Goal: Contribute content: Add original content to the website for others to see

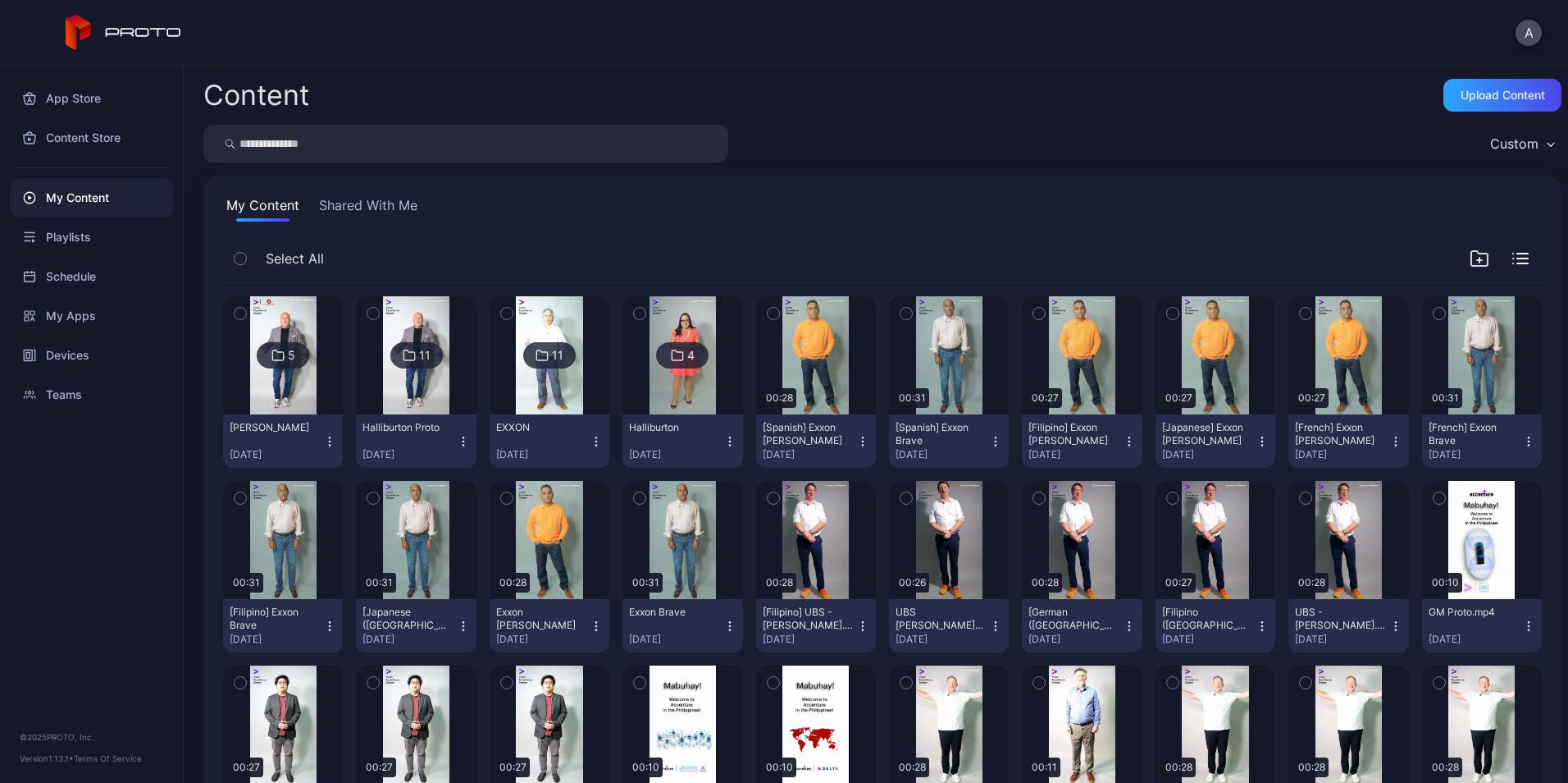
click at [246, 316] on icon "button" at bounding box center [240, 313] width 12 height 18
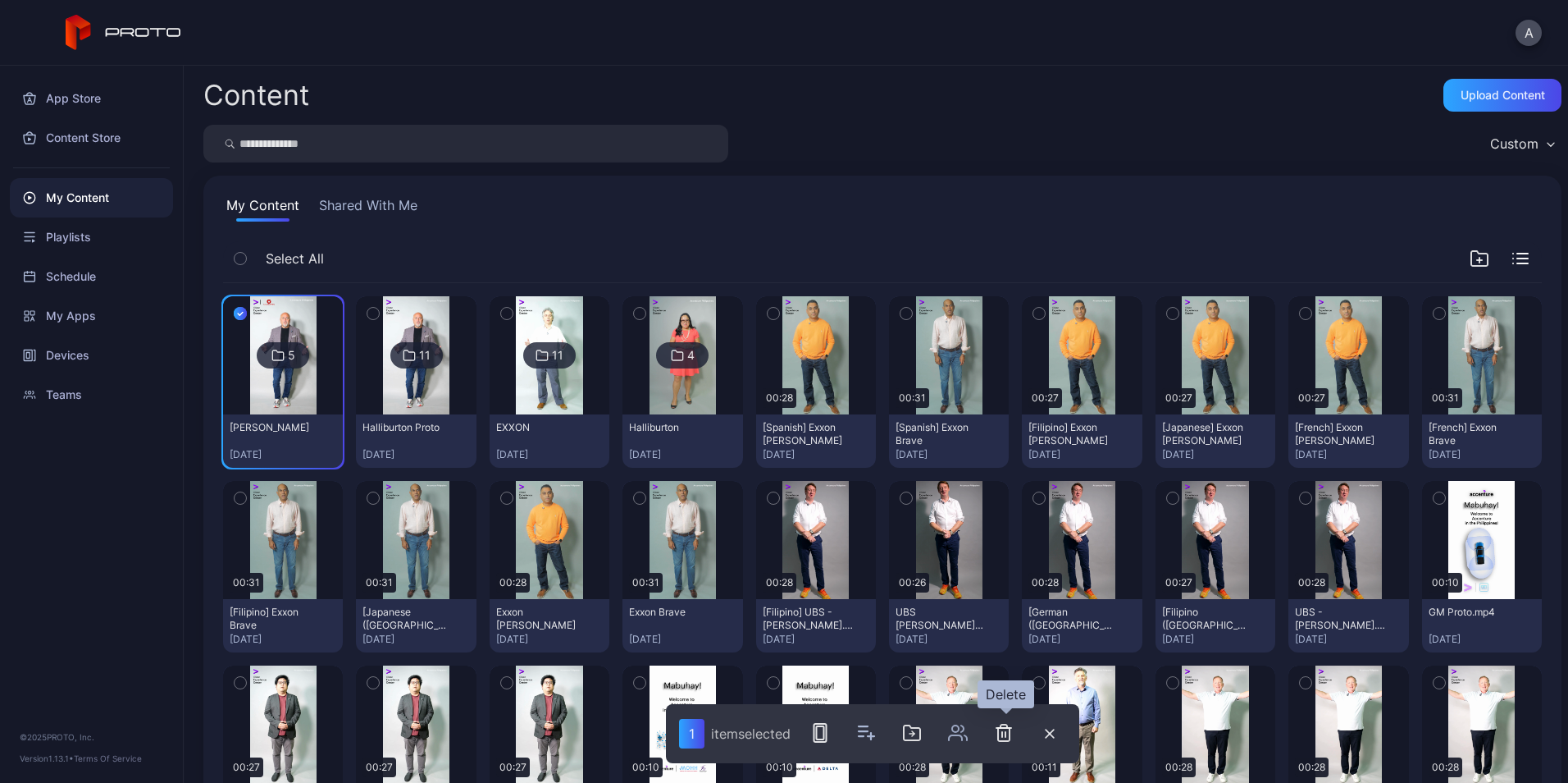
click at [1005, 724] on icon "button" at bounding box center [1004, 732] width 12 height 16
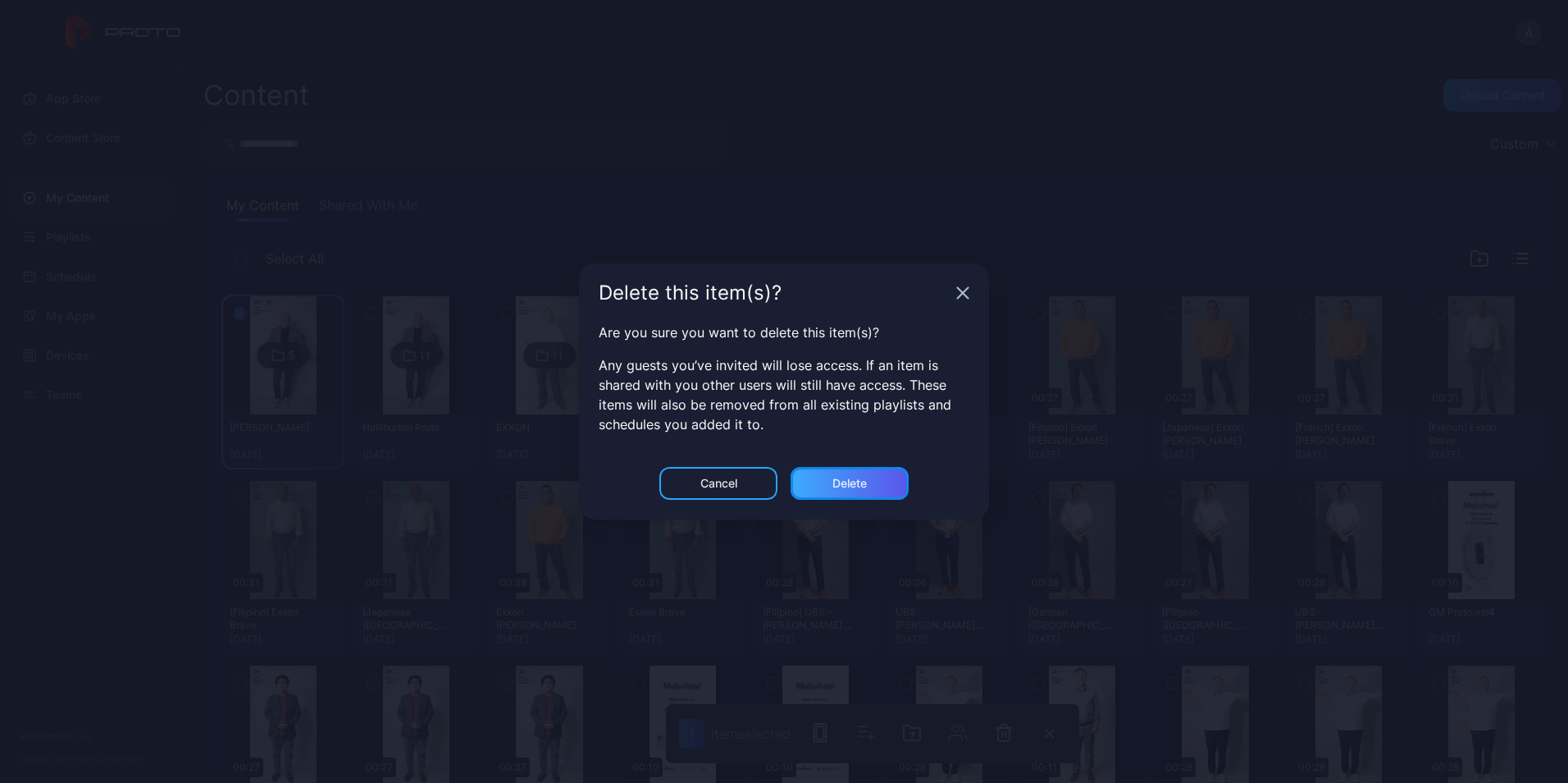
click at [861, 480] on div "Delete" at bounding box center [849, 483] width 34 height 14
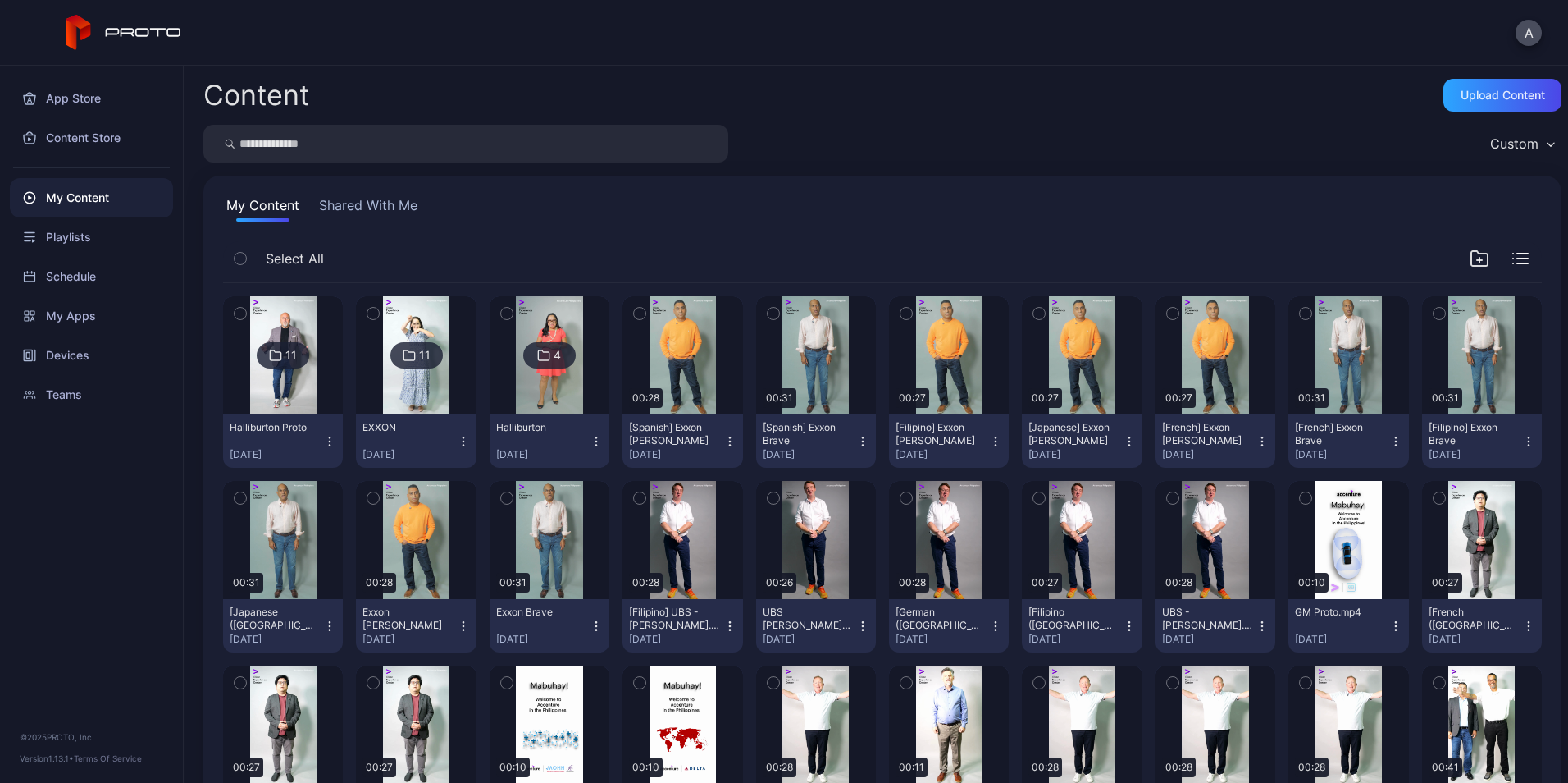
click at [1470, 266] on icon "button" at bounding box center [1480, 258] width 20 height 20
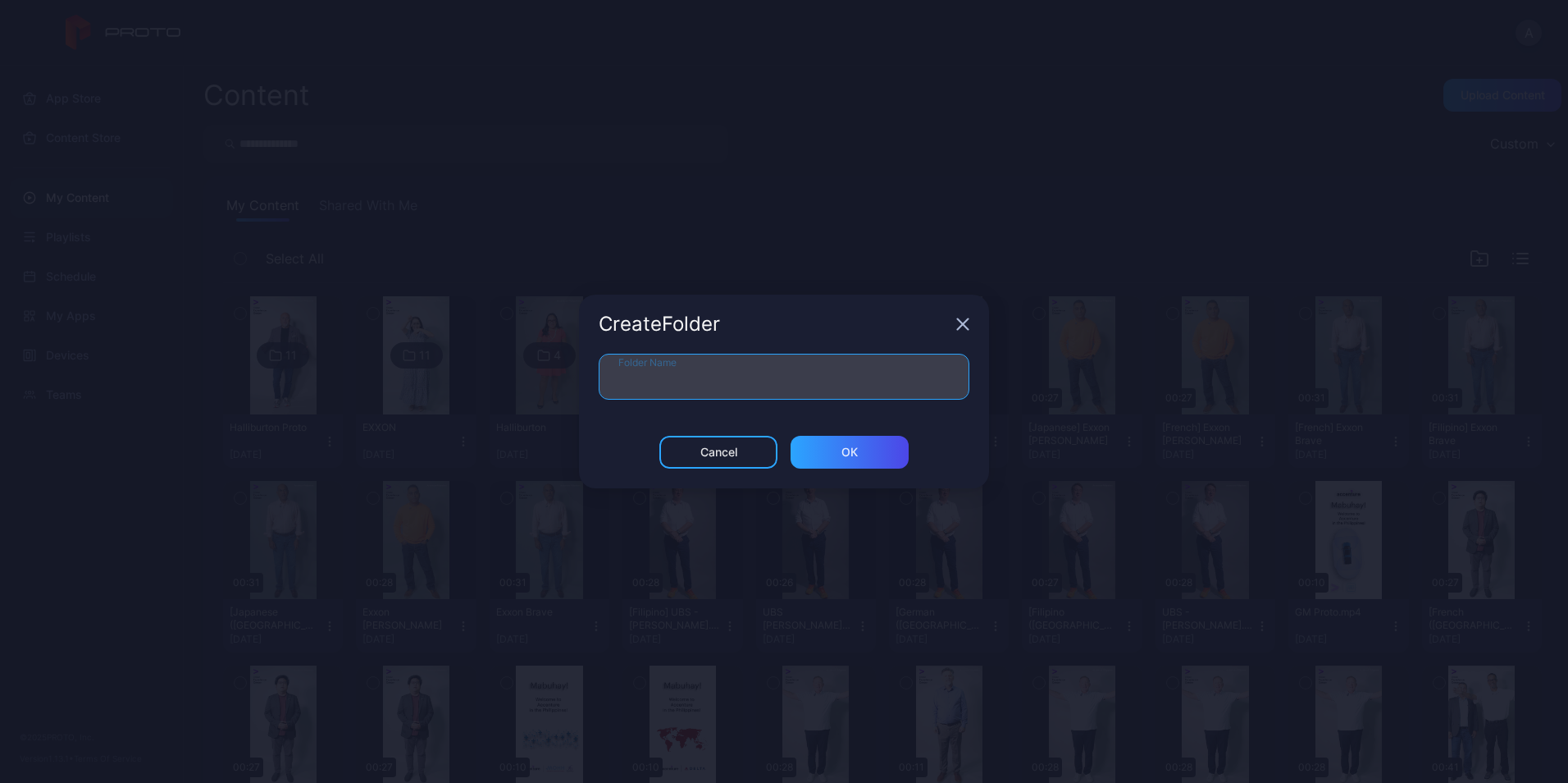
click at [783, 387] on input "Folder Name" at bounding box center [784, 377] width 371 height 46
type input "**********"
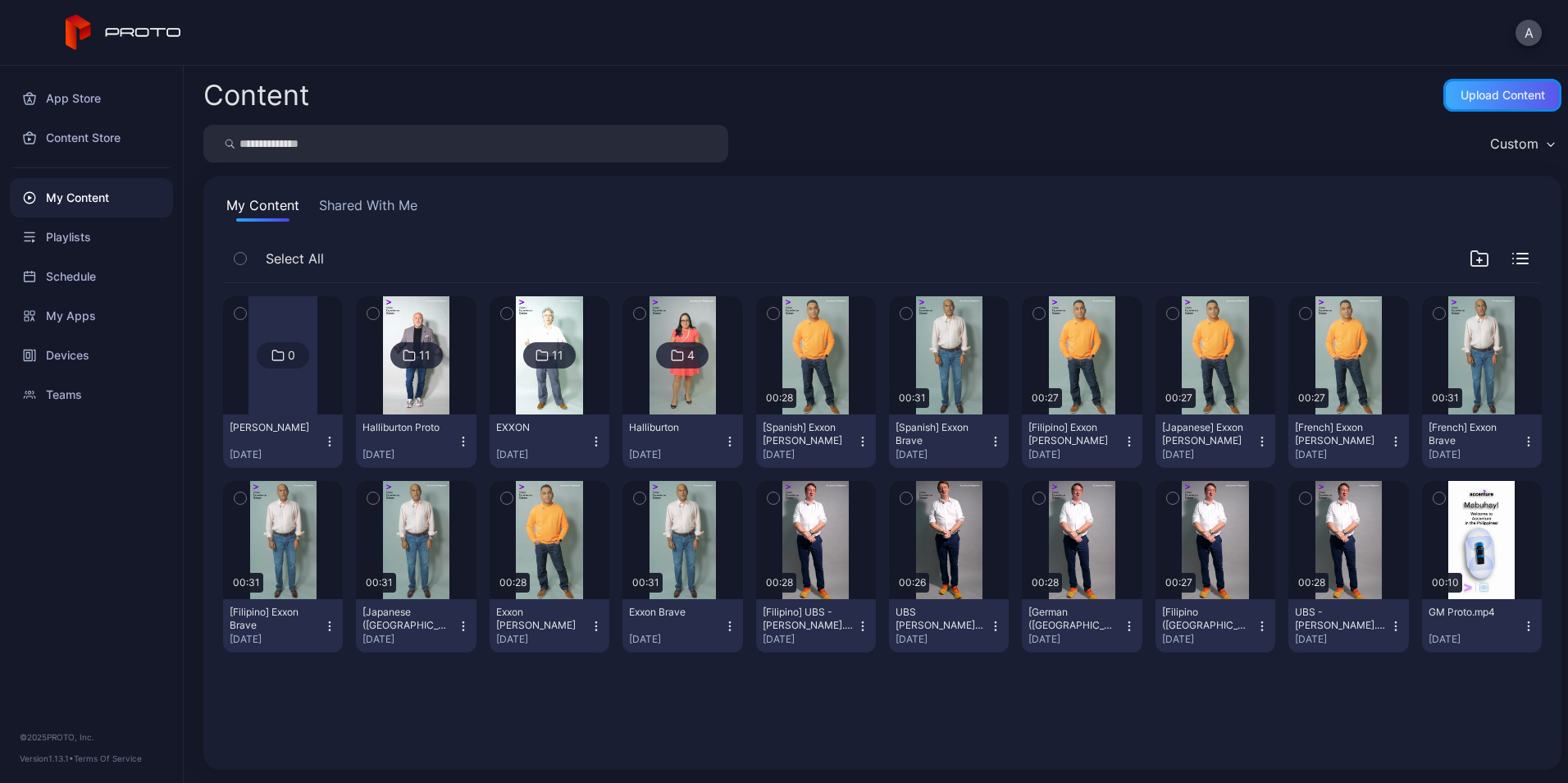
click at [1478, 103] on div "Upload Content" at bounding box center [1502, 95] width 118 height 33
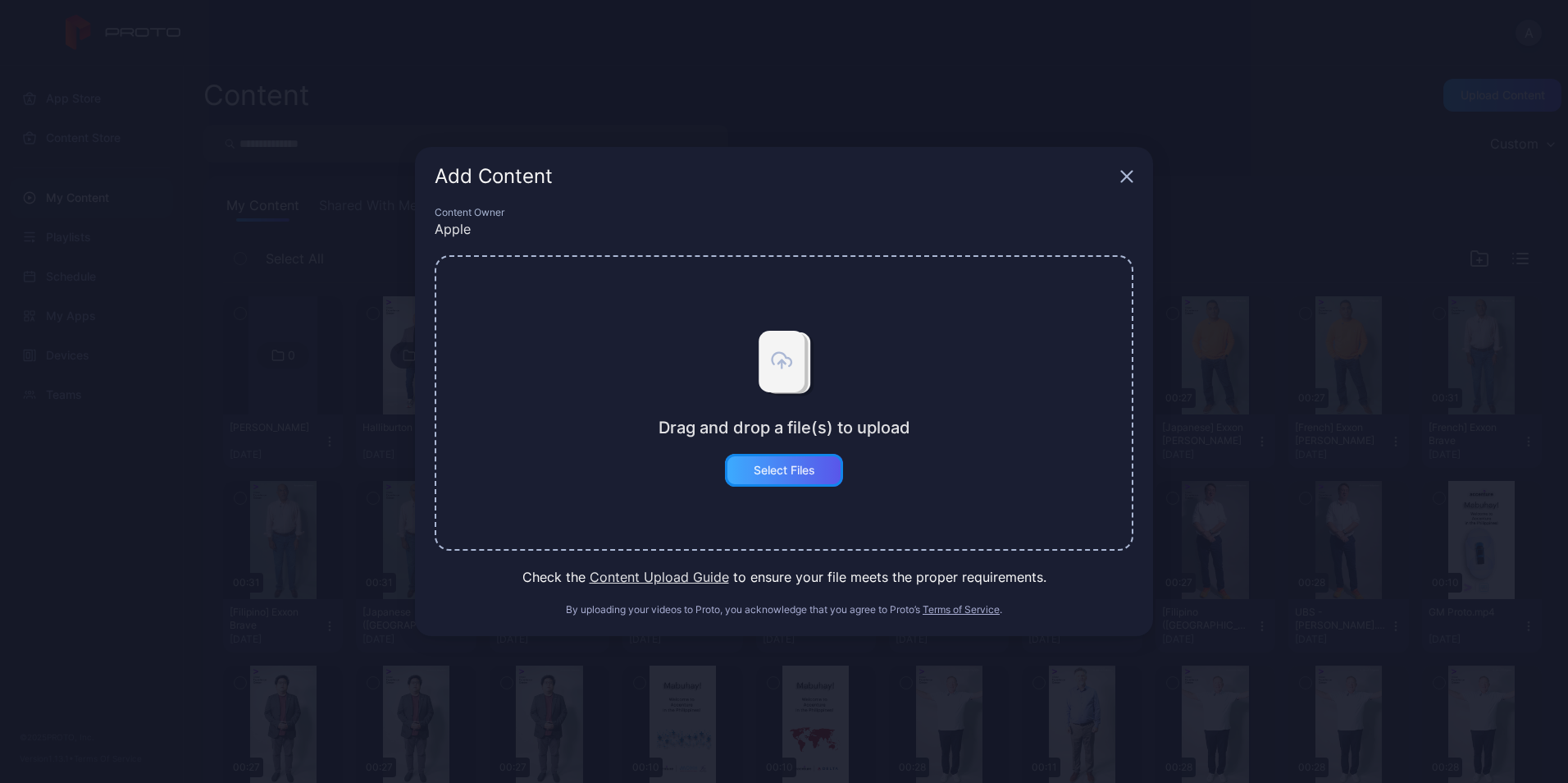
click at [790, 476] on div "Select Files" at bounding box center [784, 470] width 61 height 14
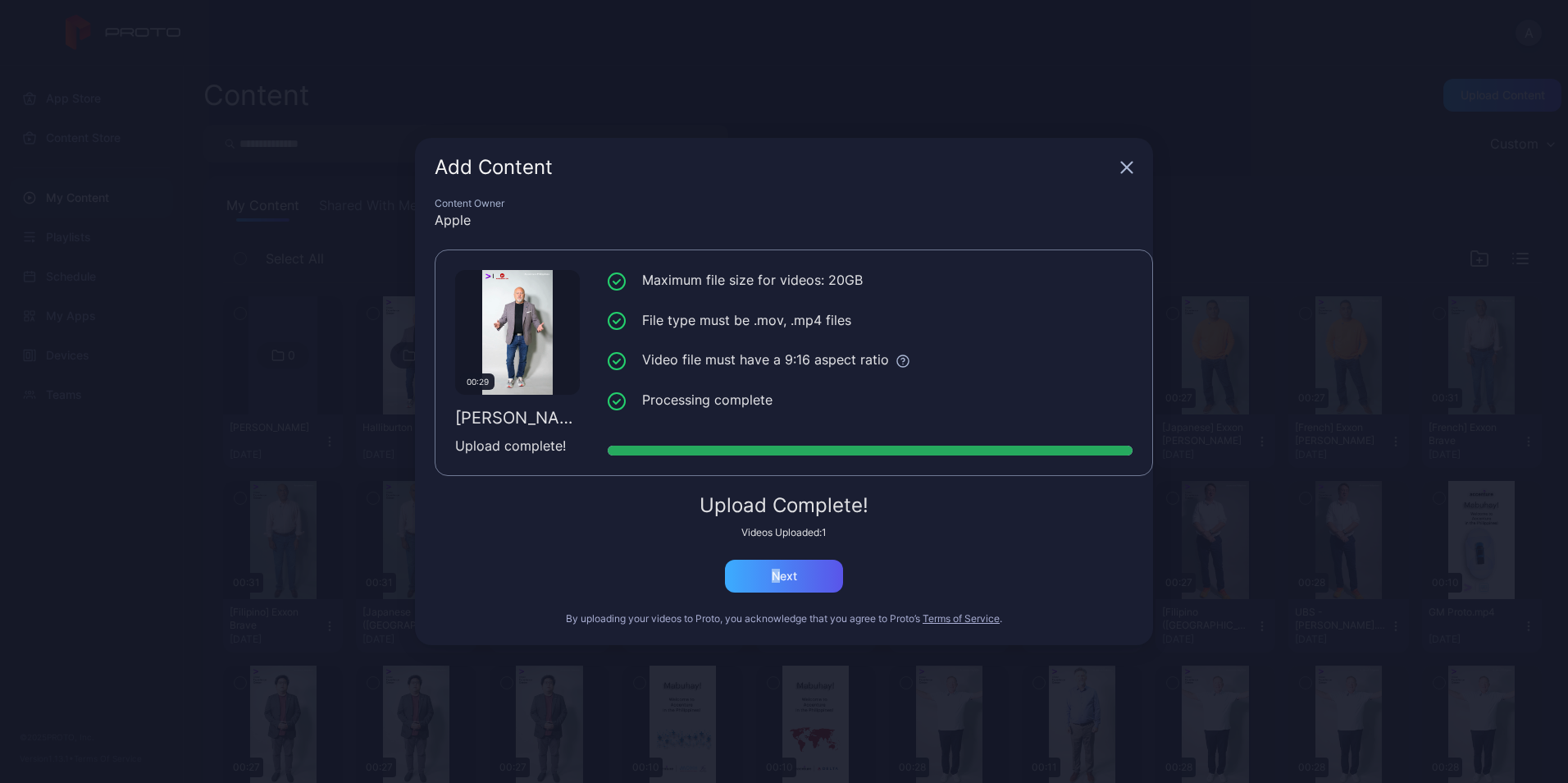
drag, startPoint x: 783, startPoint y: 559, endPoint x: 777, endPoint y: 573, distance: 15.2
click at [777, 573] on div "Upload Complete! Videos Uploaded: 1 Next" at bounding box center [784, 544] width 699 height 97
click at [777, 573] on div "Next" at bounding box center [784, 576] width 25 height 14
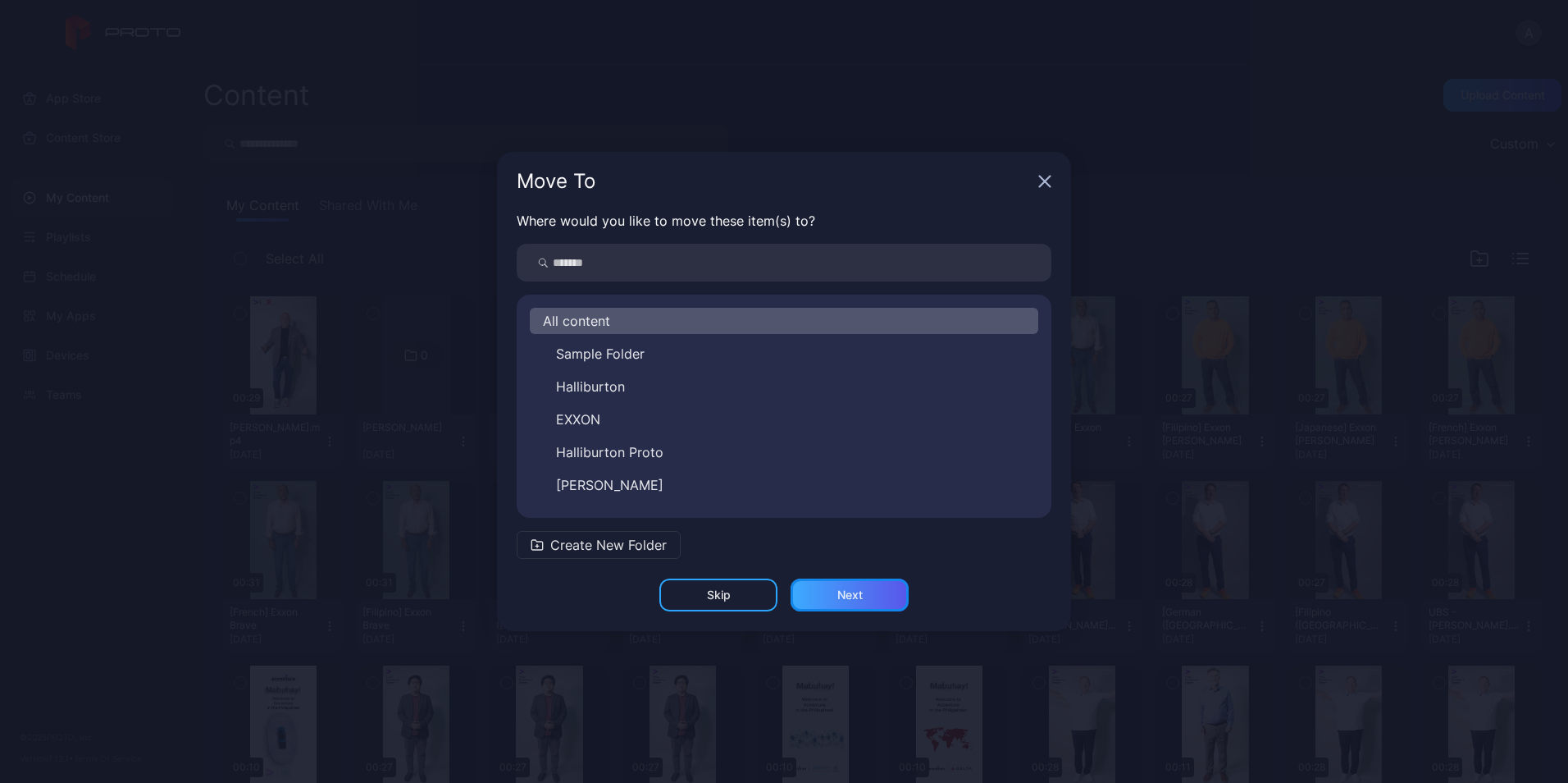
click at [870, 604] on div "Next" at bounding box center [849, 595] width 118 height 33
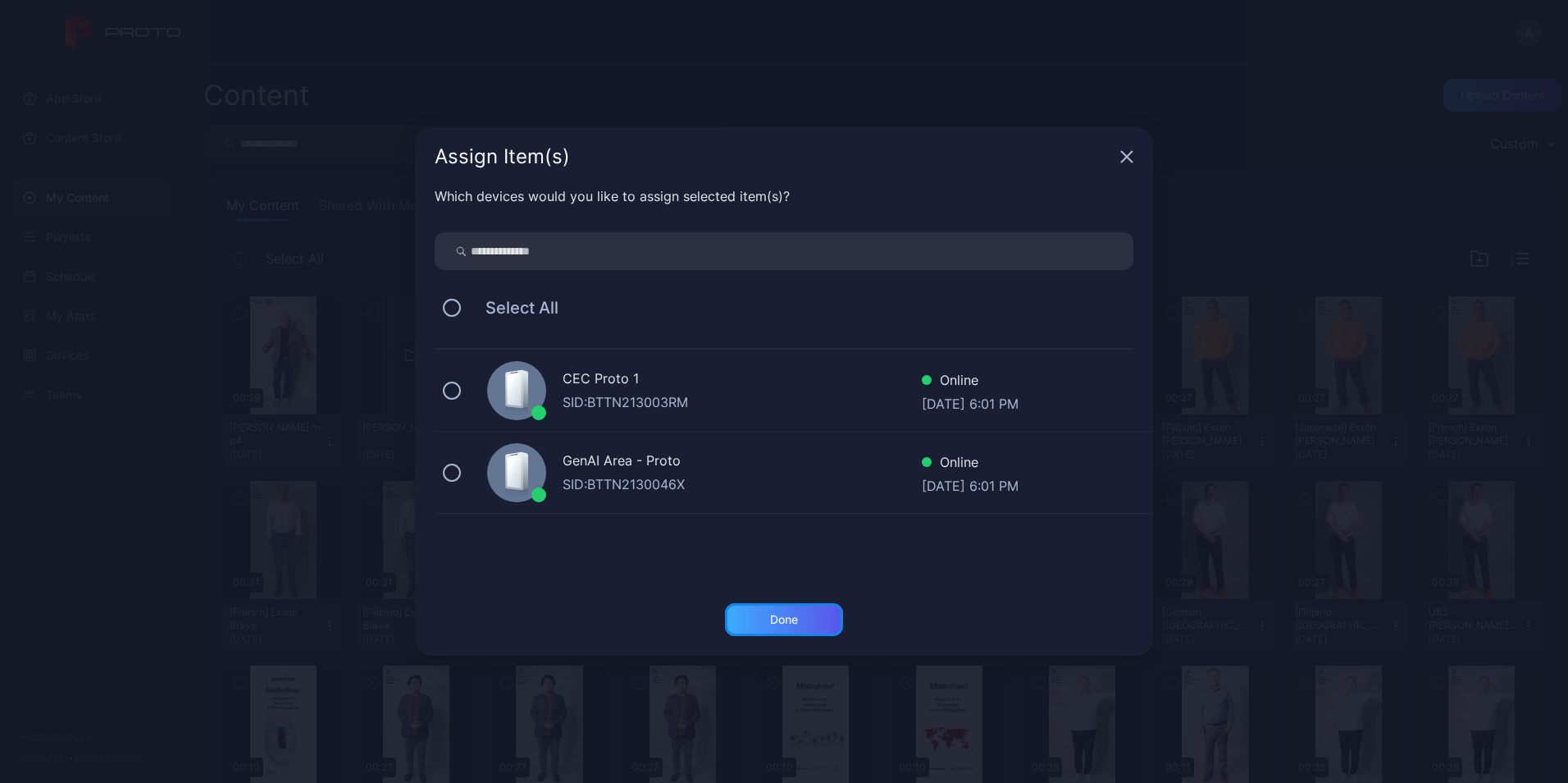
click at [801, 612] on div "Done" at bounding box center [784, 620] width 118 height 33
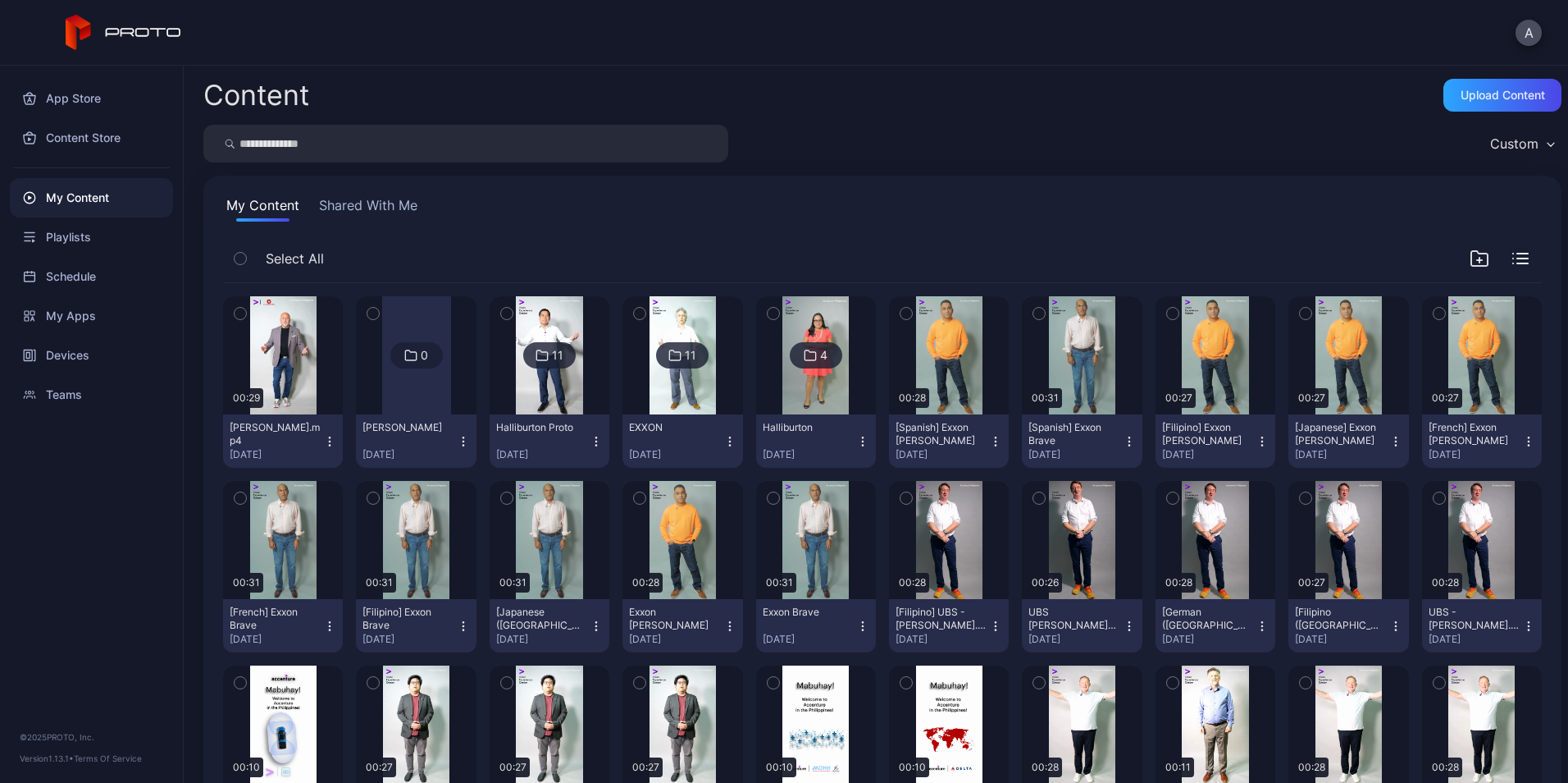
click at [335, 446] on button "Proto Shane.mp4 Oct 3, 2025" at bounding box center [283, 441] width 120 height 53
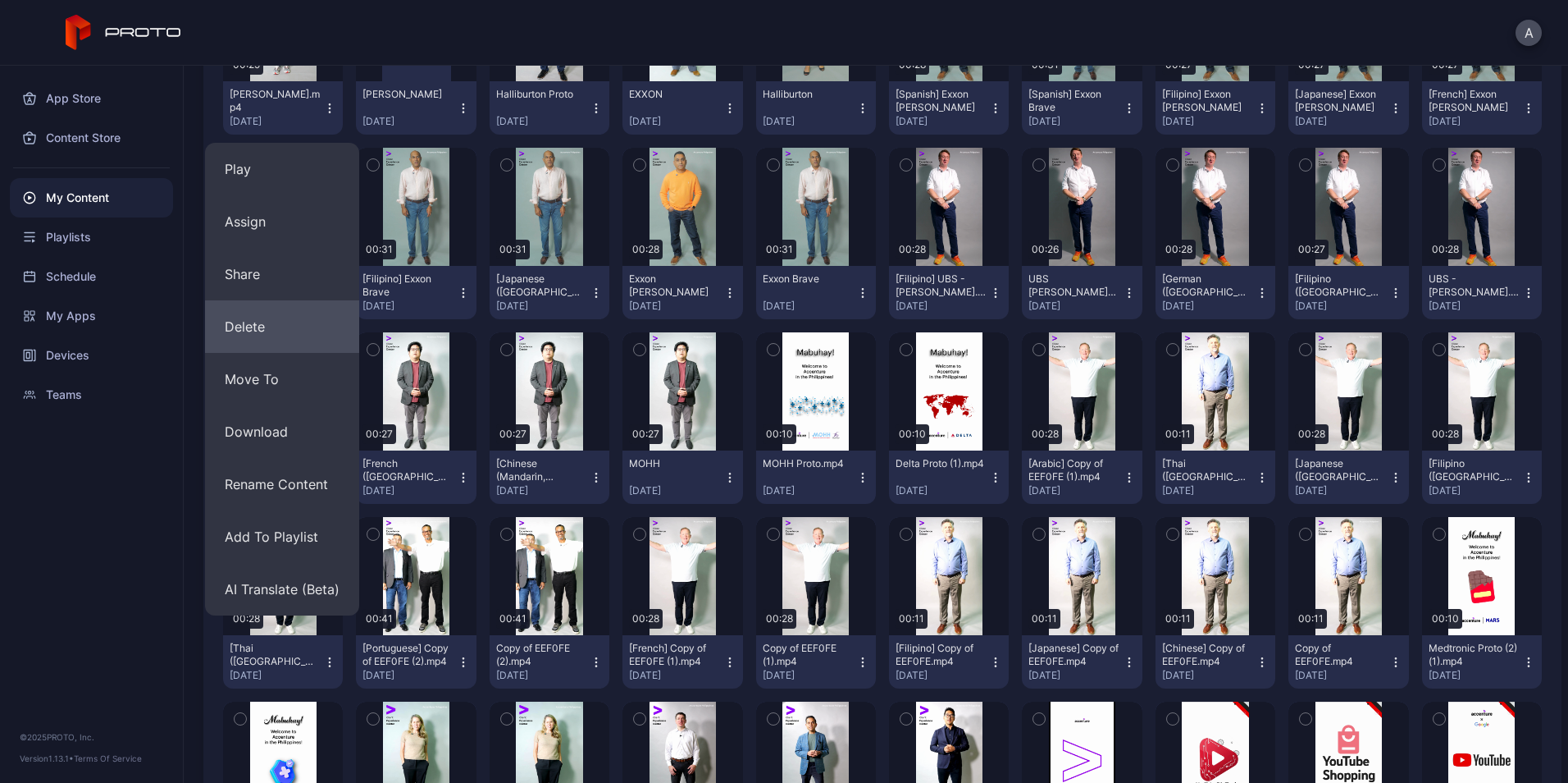
scroll to position [337, 0]
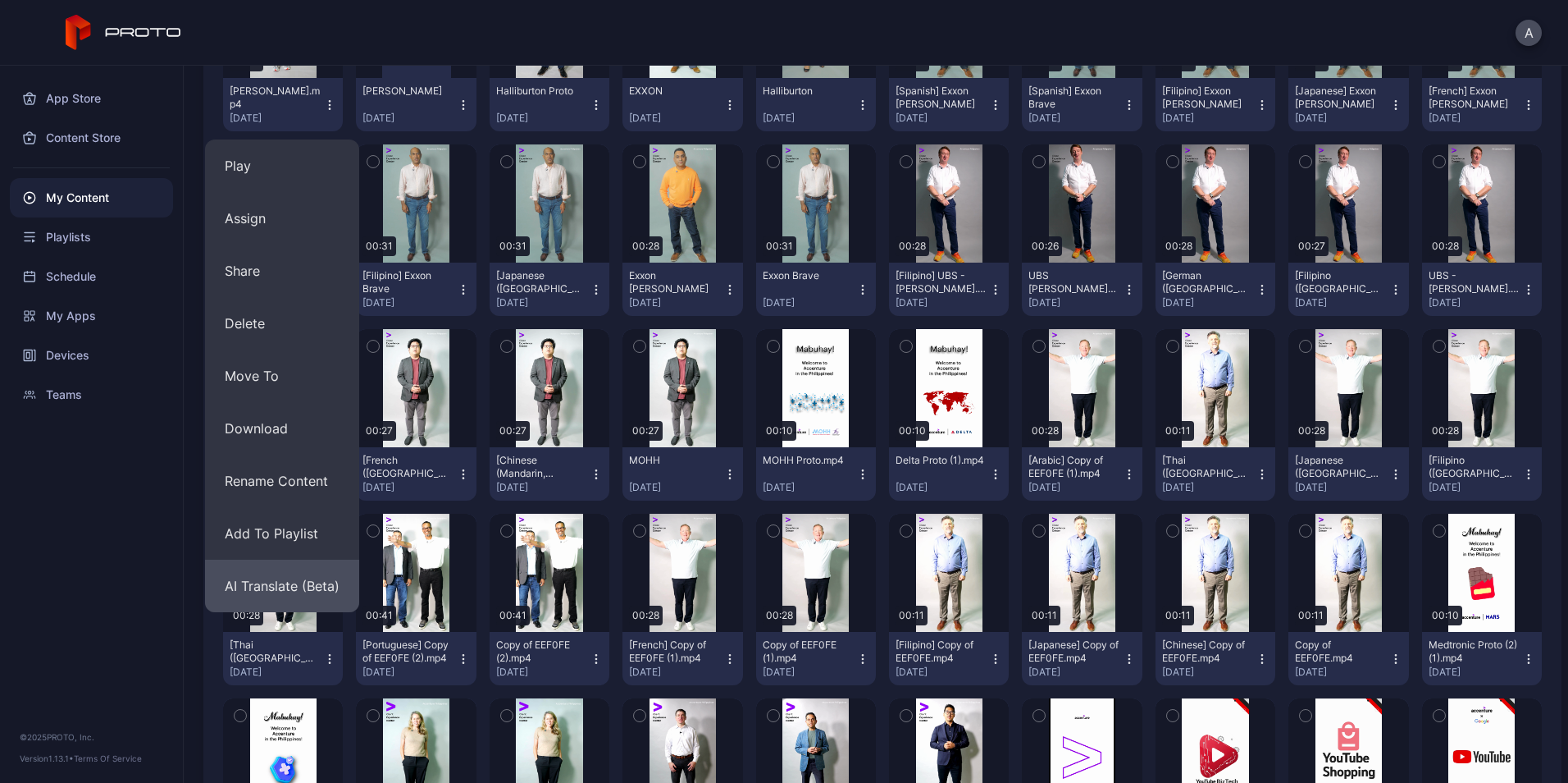
click at [247, 581] on button "AI Translate (Beta)" at bounding box center [282, 586] width 154 height 52
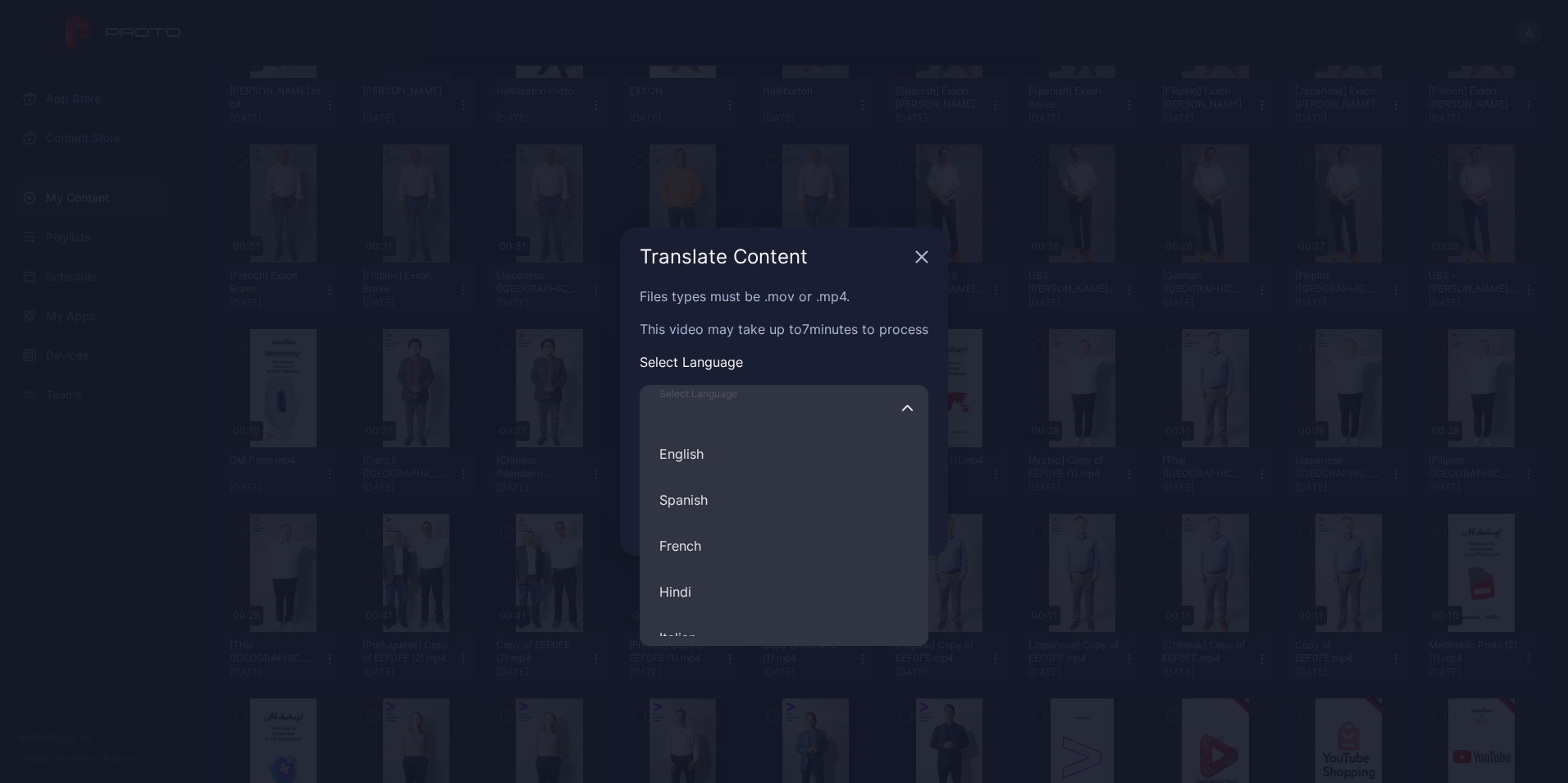
click at [859, 415] on input "Select Language English Spanish French Hindi Italian German Polish Portuguese C…" at bounding box center [784, 407] width 289 height 46
click at [775, 508] on button "Spanish" at bounding box center [784, 499] width 289 height 46
type input "*******"
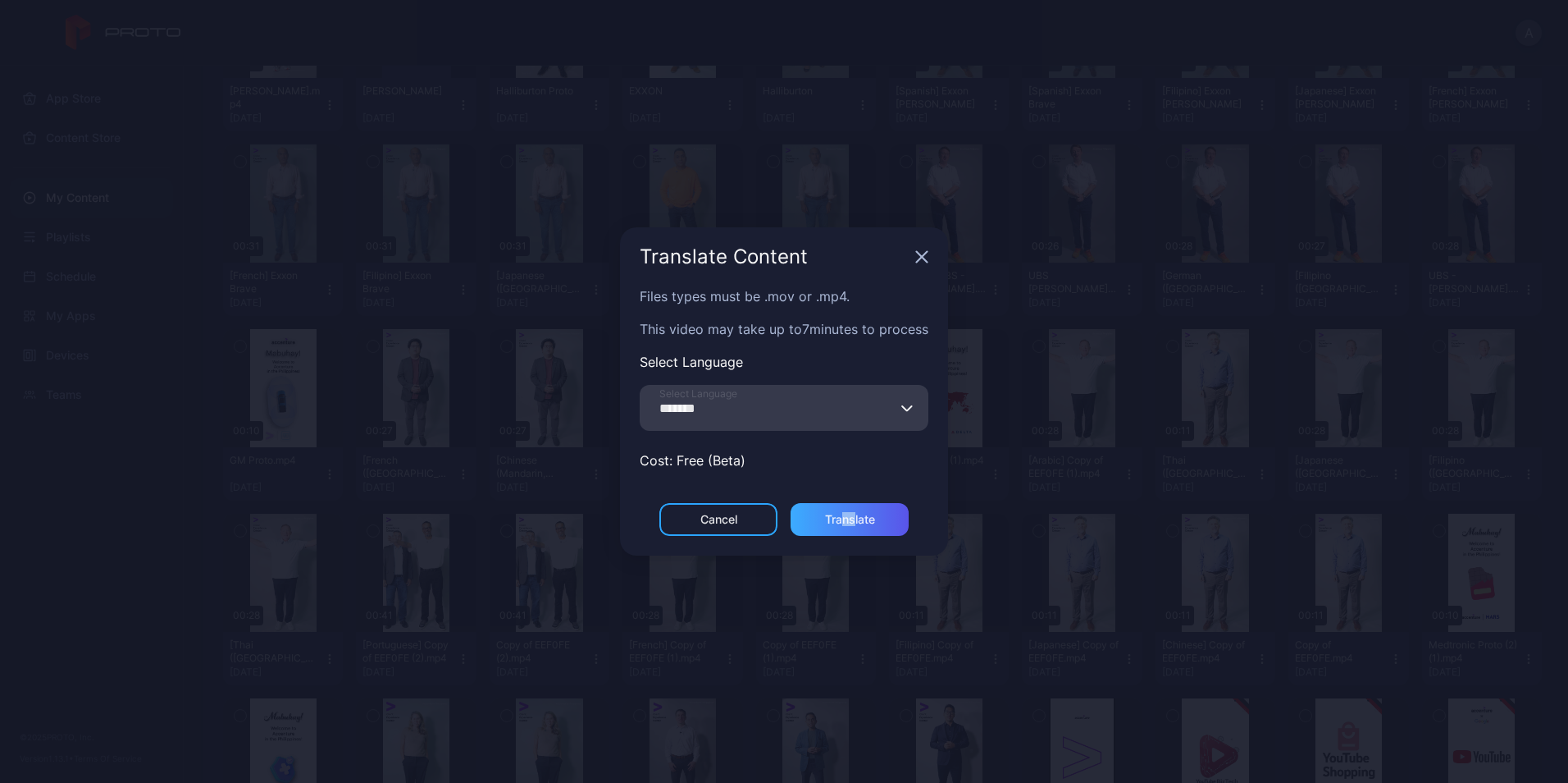
drag, startPoint x: 852, startPoint y: 538, endPoint x: 840, endPoint y: 519, distance: 22.5
click at [840, 519] on div "Cancel Translate" at bounding box center [784, 529] width 328 height 52
click at [840, 519] on div "Translate" at bounding box center [849, 519] width 50 height 14
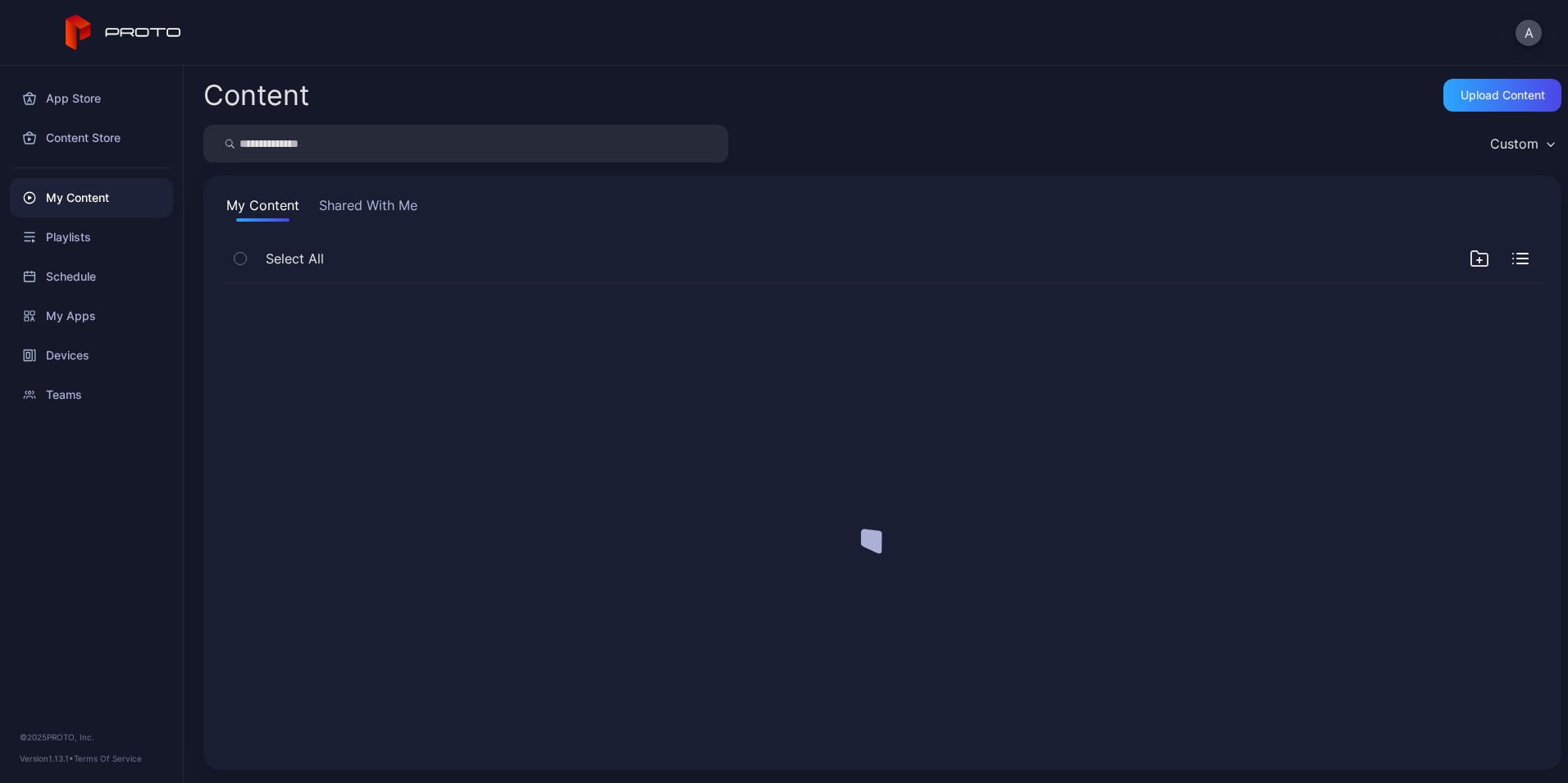
scroll to position [0, 0]
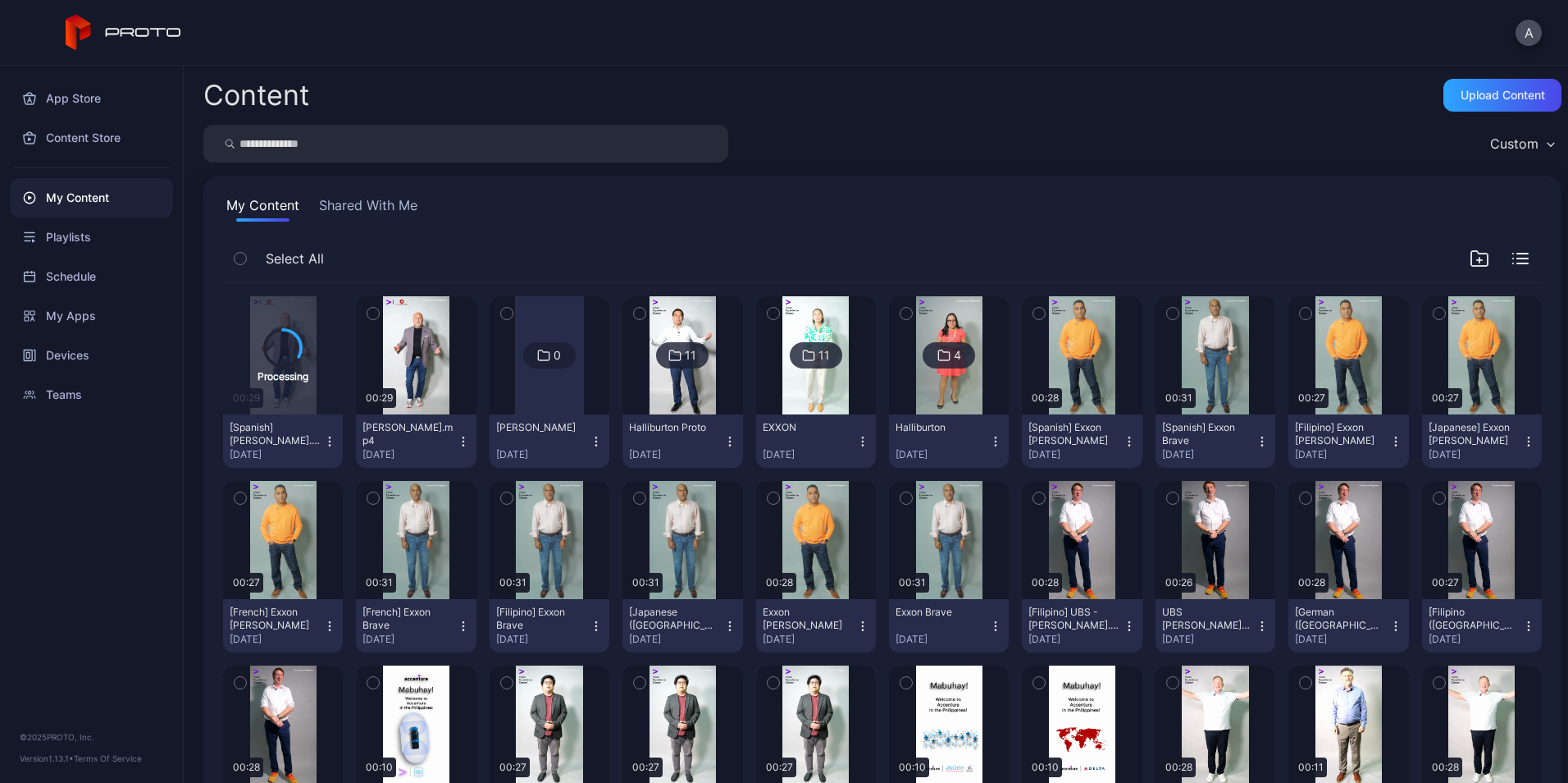
click at [463, 439] on icon "button" at bounding box center [463, 442] width 14 height 14
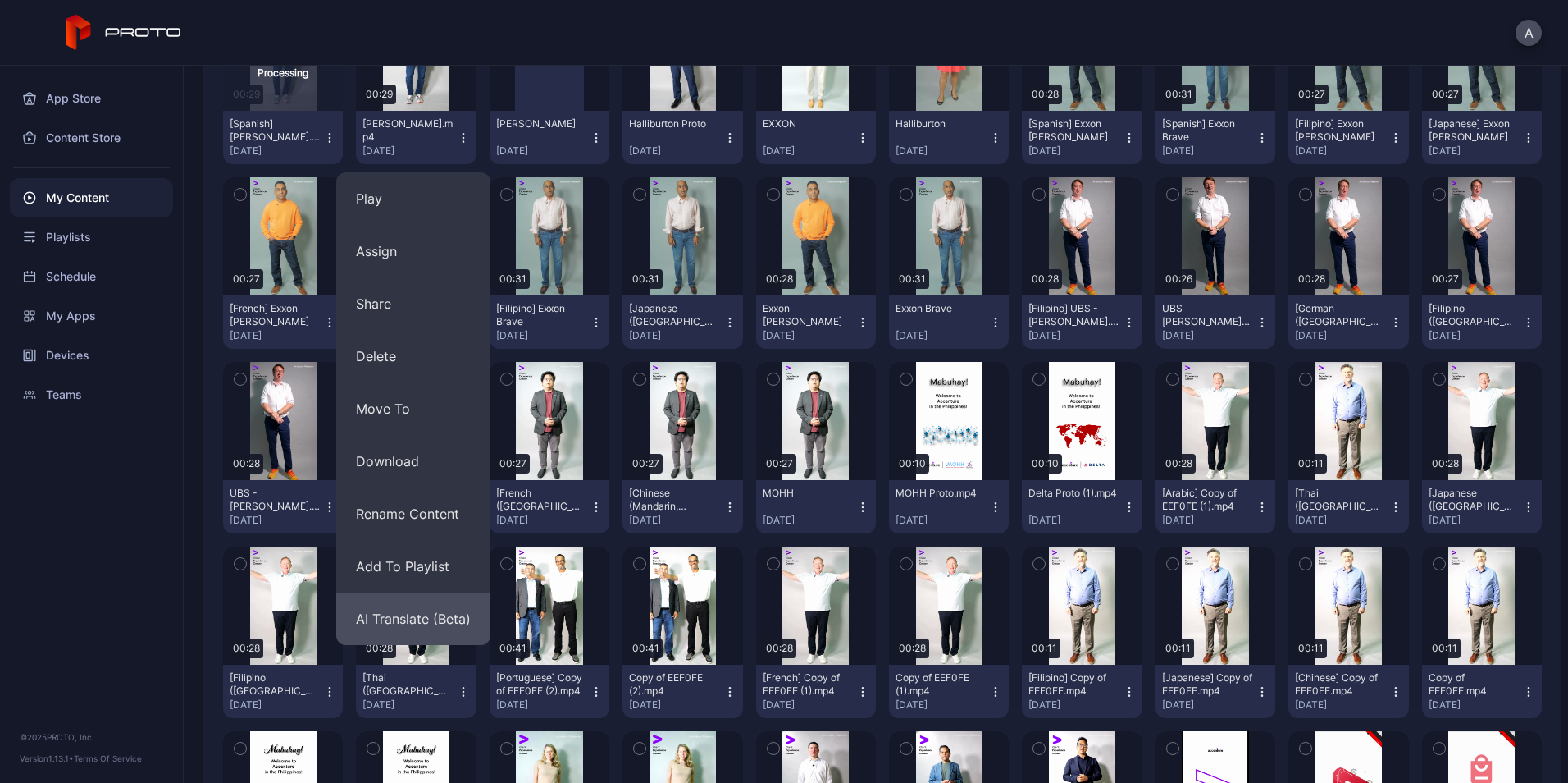
scroll to position [304, 0]
click at [400, 615] on button "AI Translate (Beta)" at bounding box center [413, 618] width 154 height 52
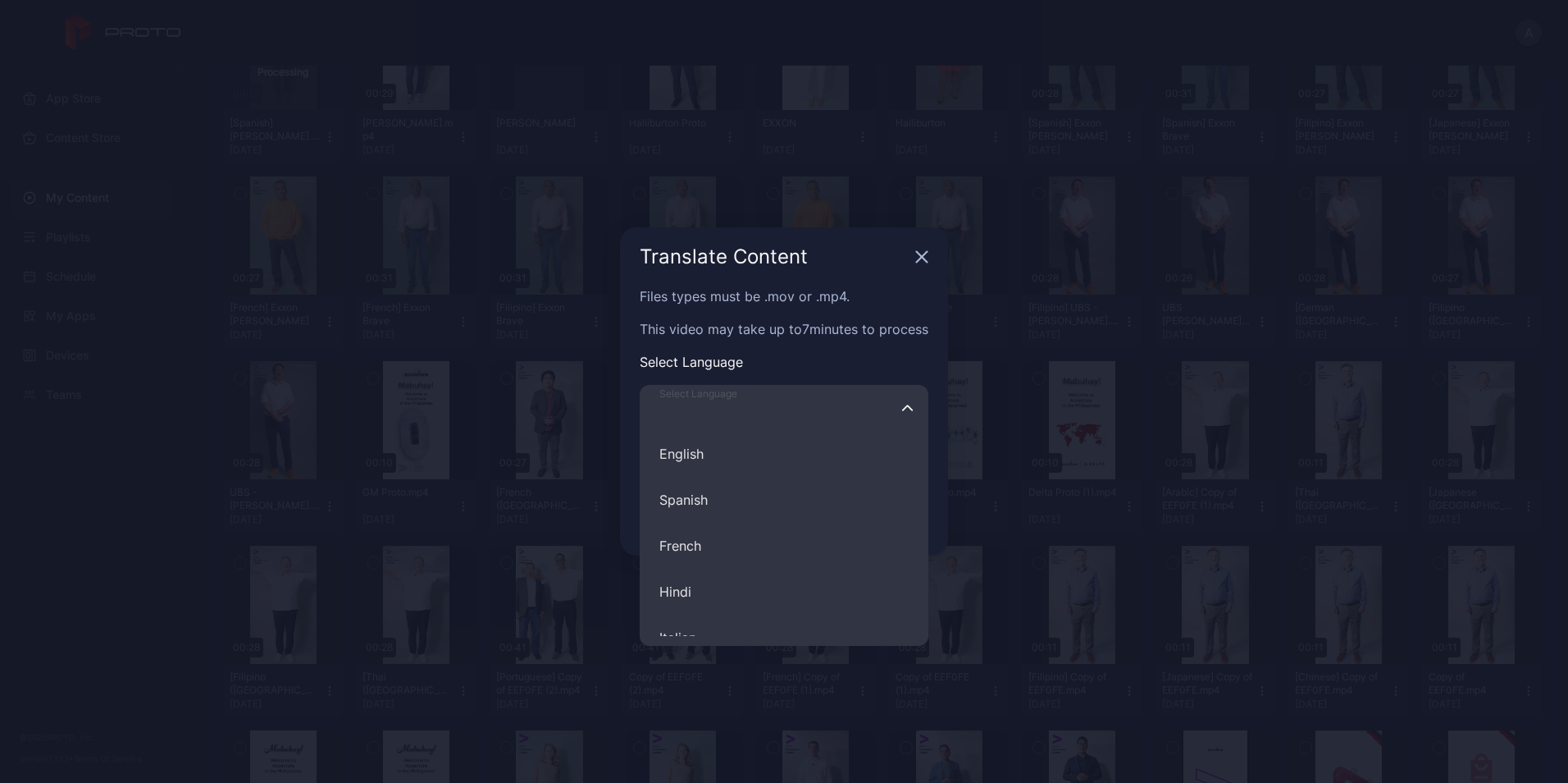
click at [830, 395] on input "Select Language English Spanish French Hindi Italian German Polish Portuguese C…" at bounding box center [784, 407] width 289 height 46
click at [770, 504] on button "Portuguese" at bounding box center [784, 514] width 289 height 46
type input "**********"
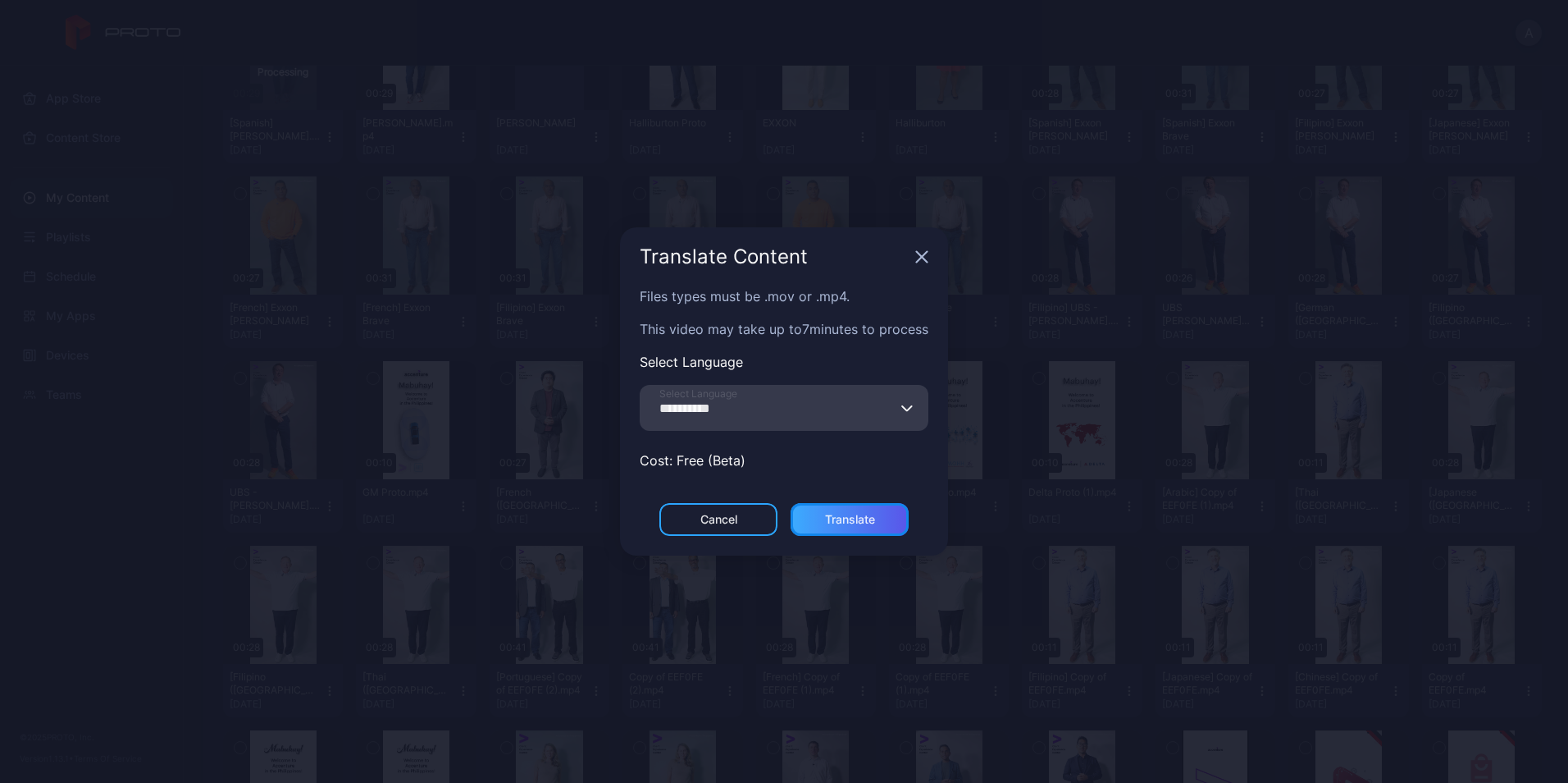
click at [855, 520] on div "Translate" at bounding box center [849, 519] width 50 height 14
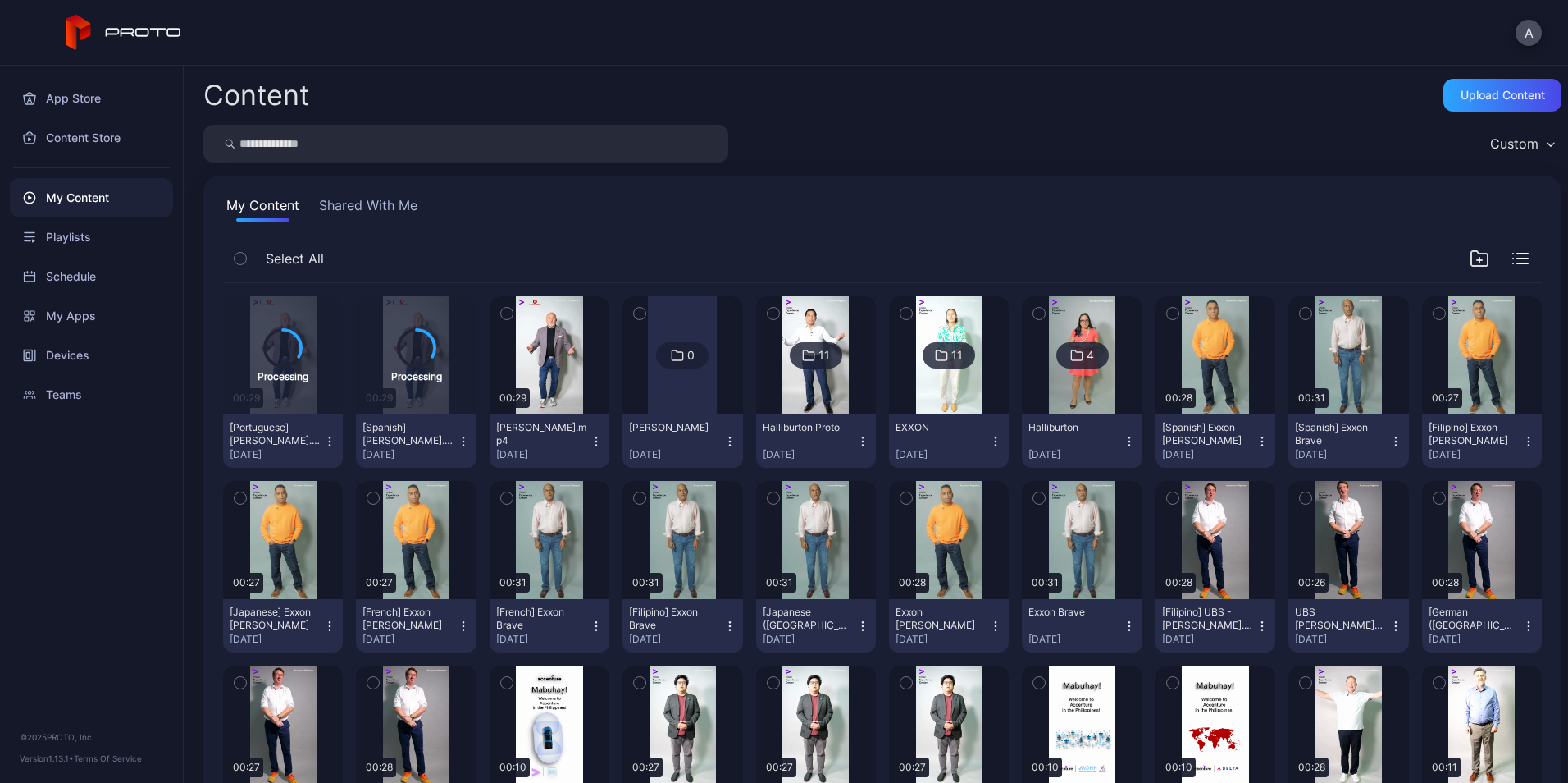
click at [589, 445] on icon "button" at bounding box center [596, 442] width 14 height 14
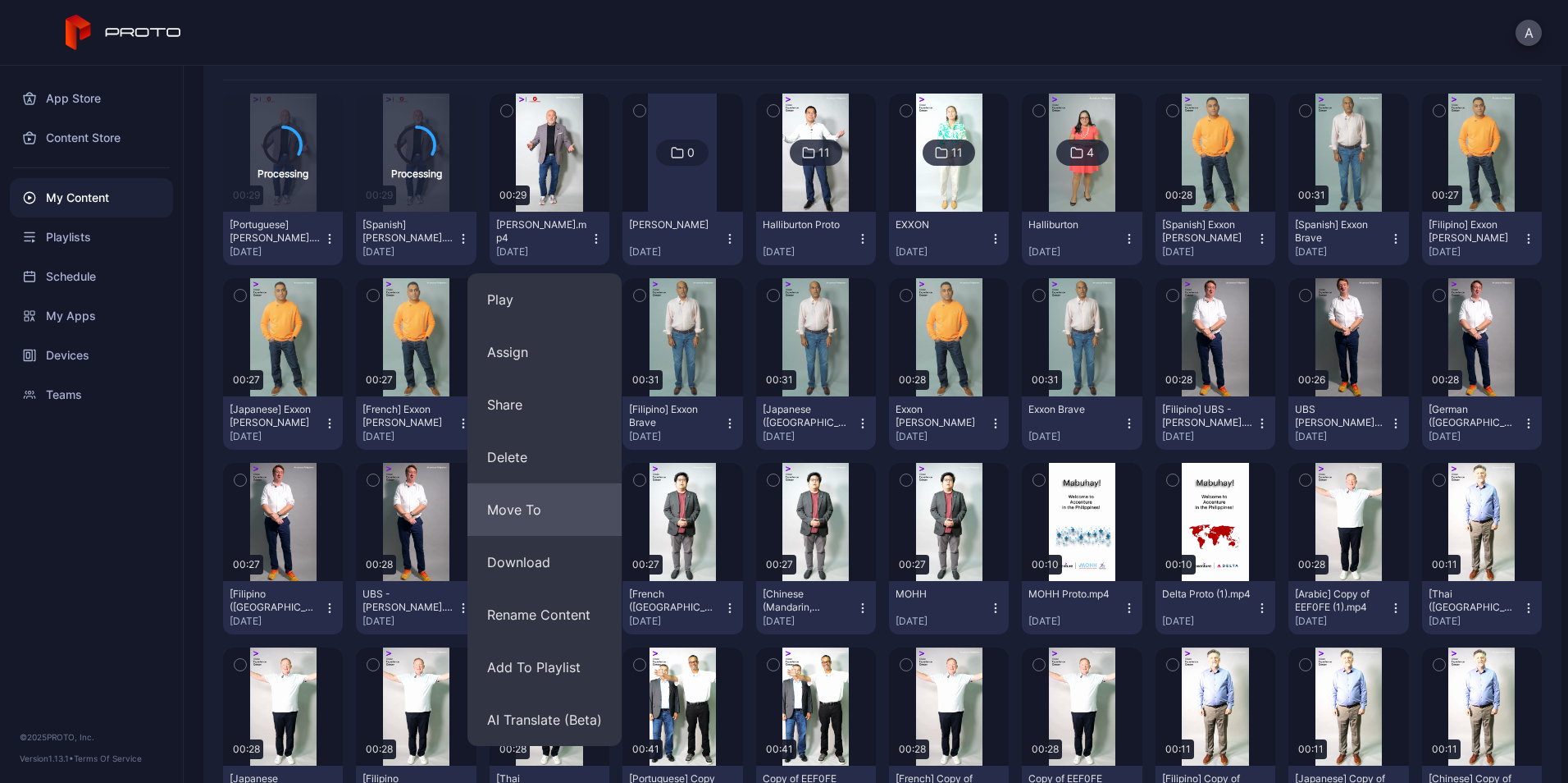
scroll to position [203, 0]
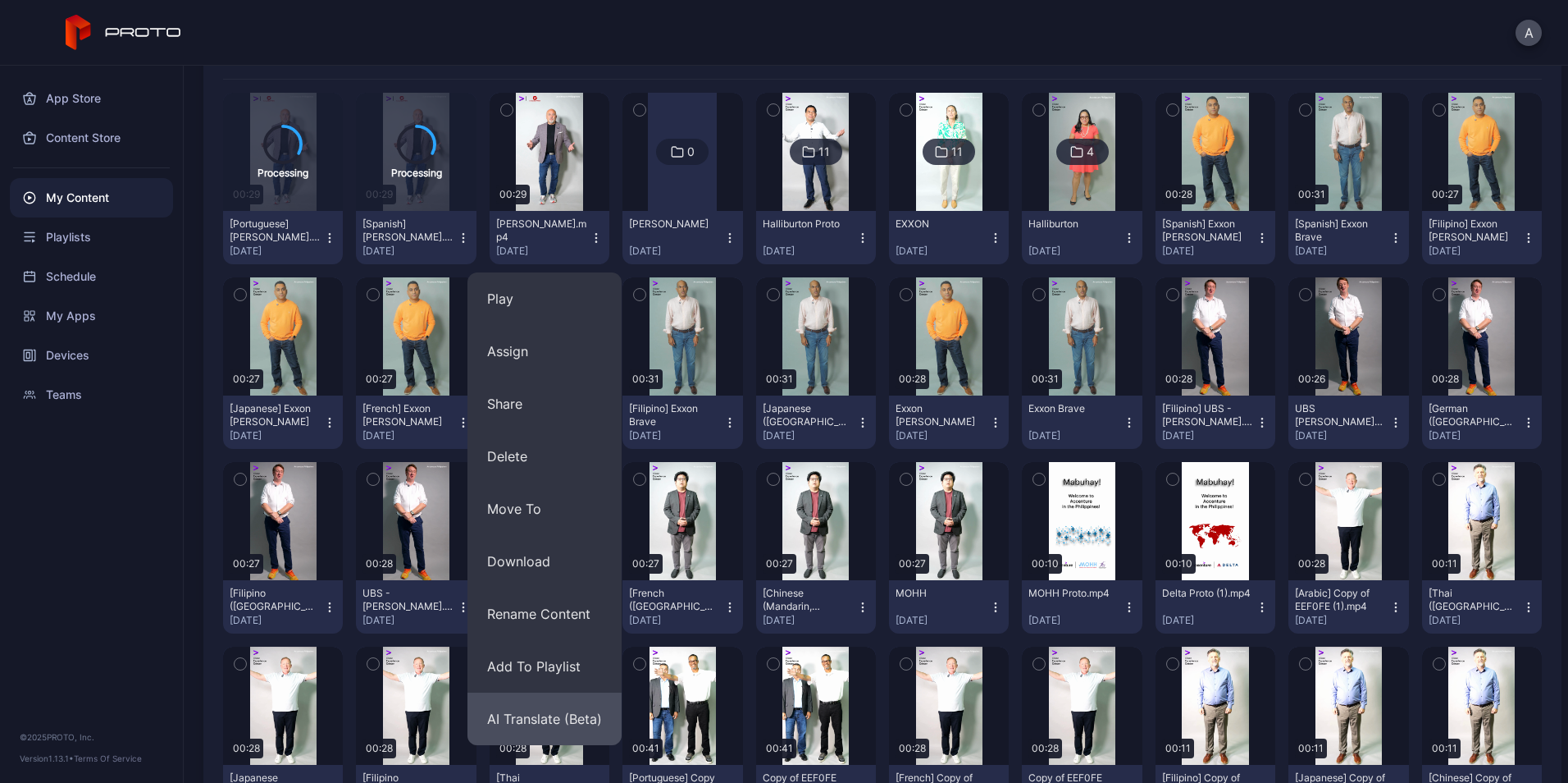
click at [531, 712] on button "AI Translate (Beta)" at bounding box center [544, 719] width 154 height 52
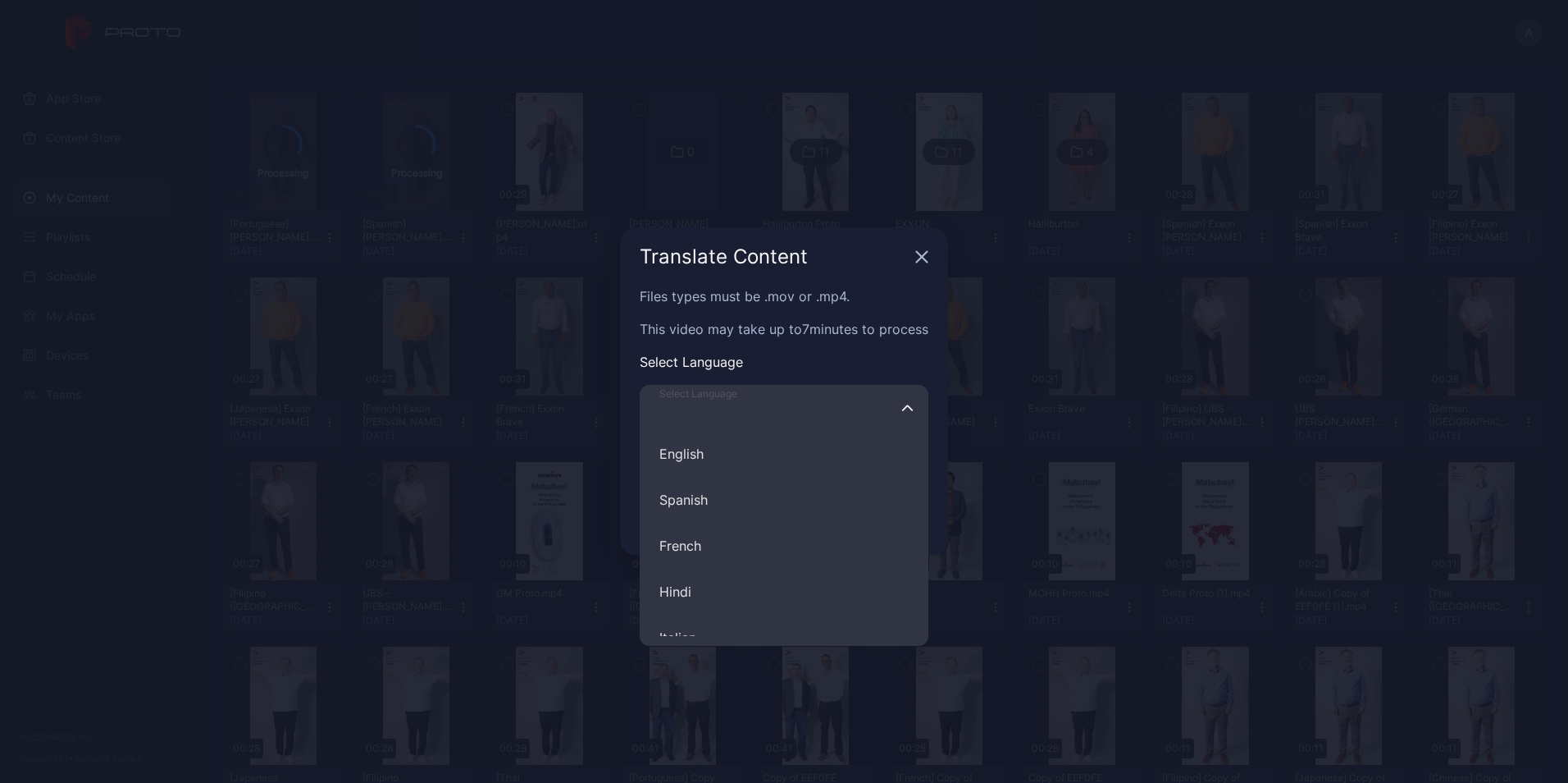
click at [807, 412] on input "Select Language English Spanish French Hindi Italian German Polish Portuguese C…" at bounding box center [784, 407] width 289 height 46
click at [800, 562] on button "Filipino" at bounding box center [784, 573] width 289 height 46
type input "********"
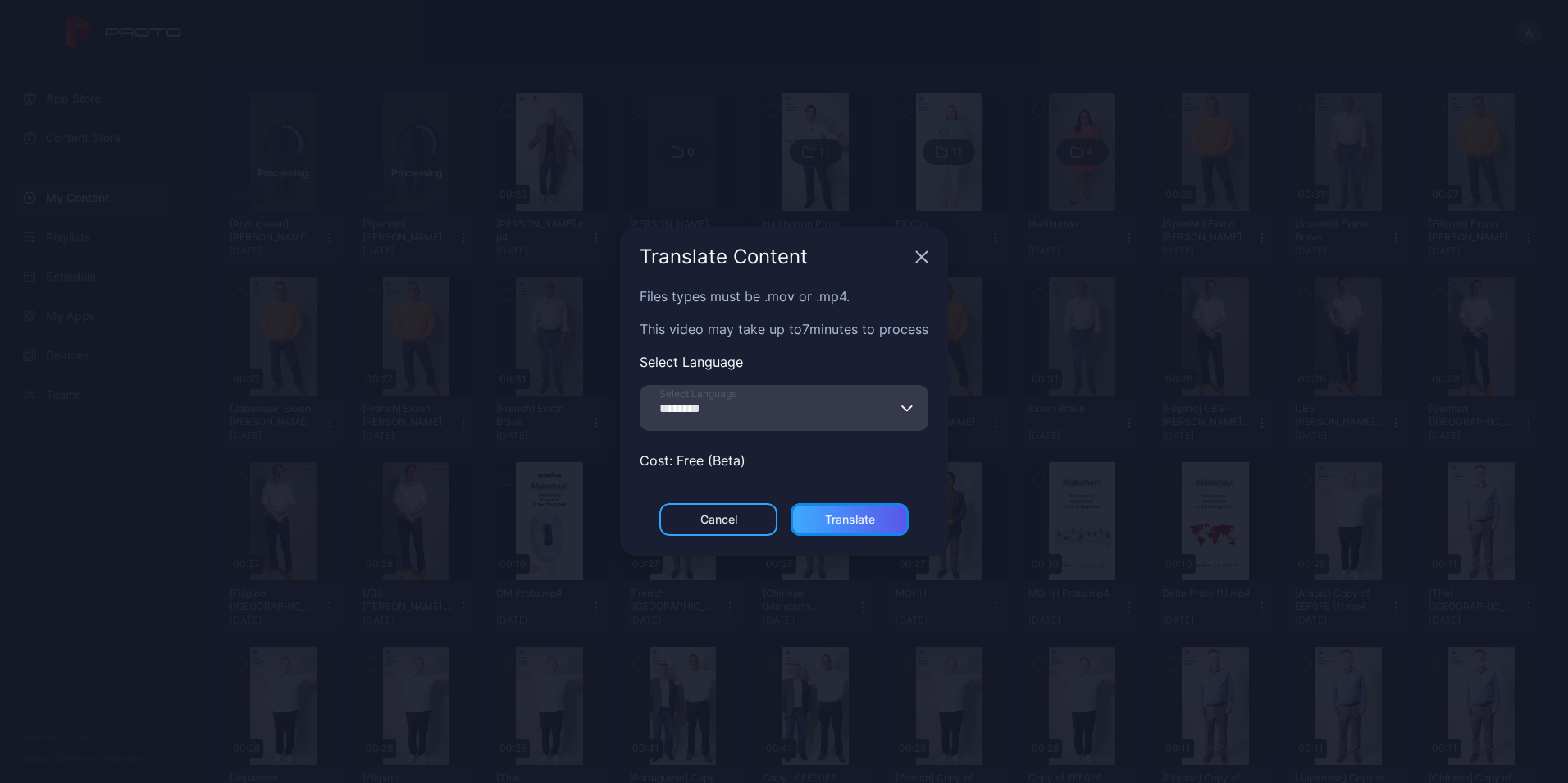
click at [858, 517] on div "Translate" at bounding box center [849, 519] width 50 height 14
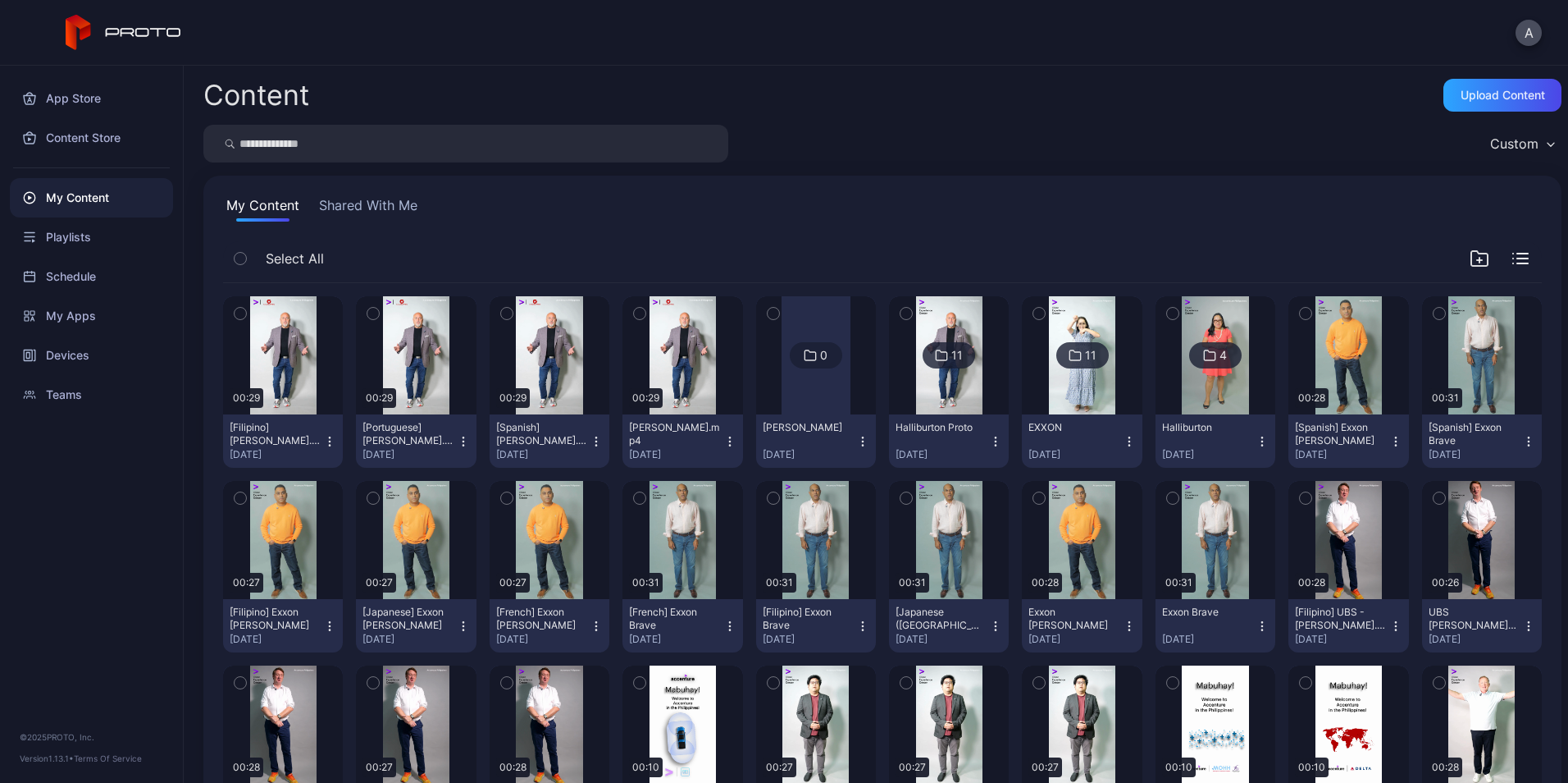
click at [249, 318] on button "button" at bounding box center [240, 313] width 34 height 34
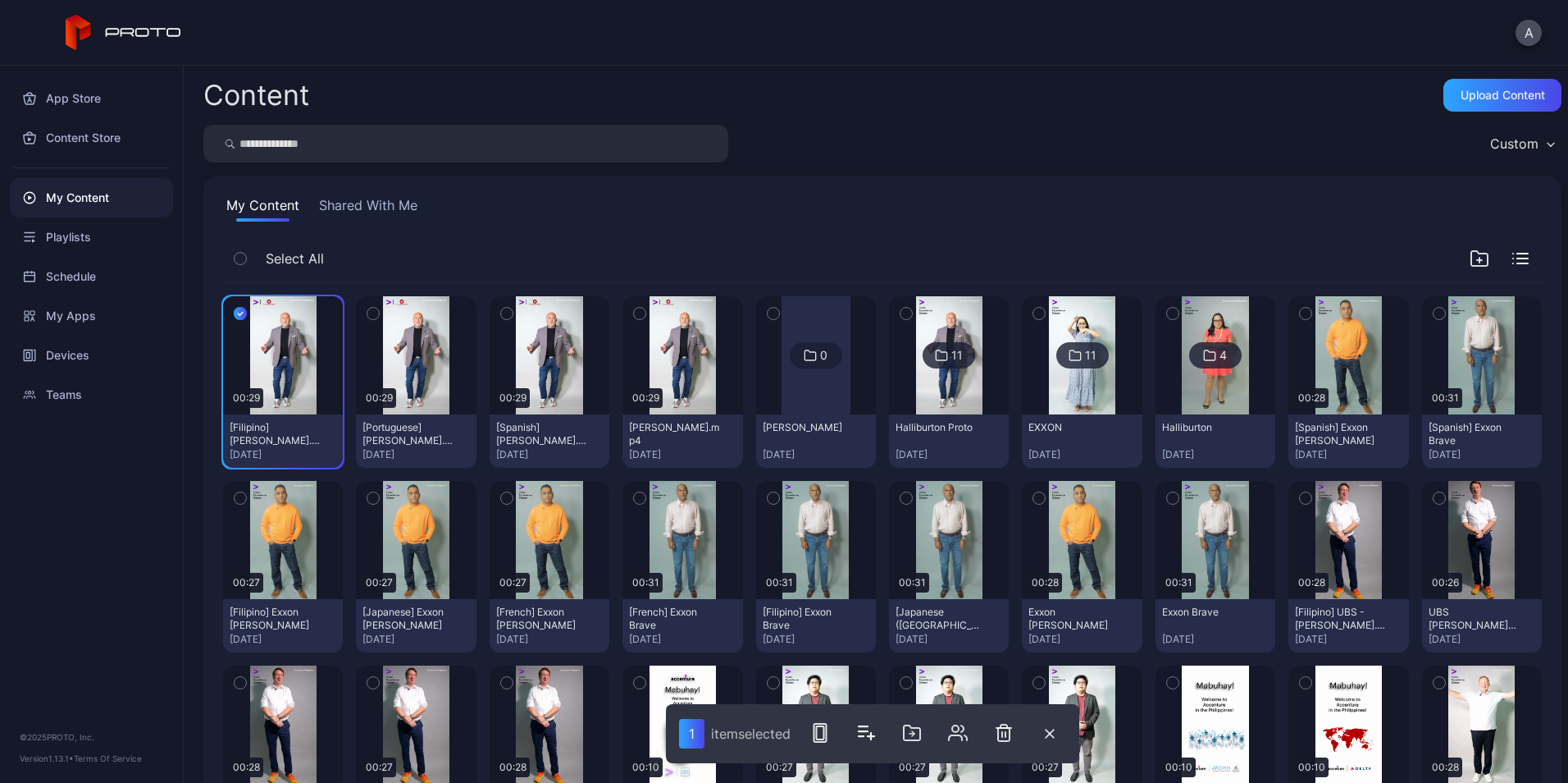
click at [385, 312] on button "button" at bounding box center [373, 313] width 34 height 34
click at [507, 322] on icon "button" at bounding box center [506, 313] width 12 height 18
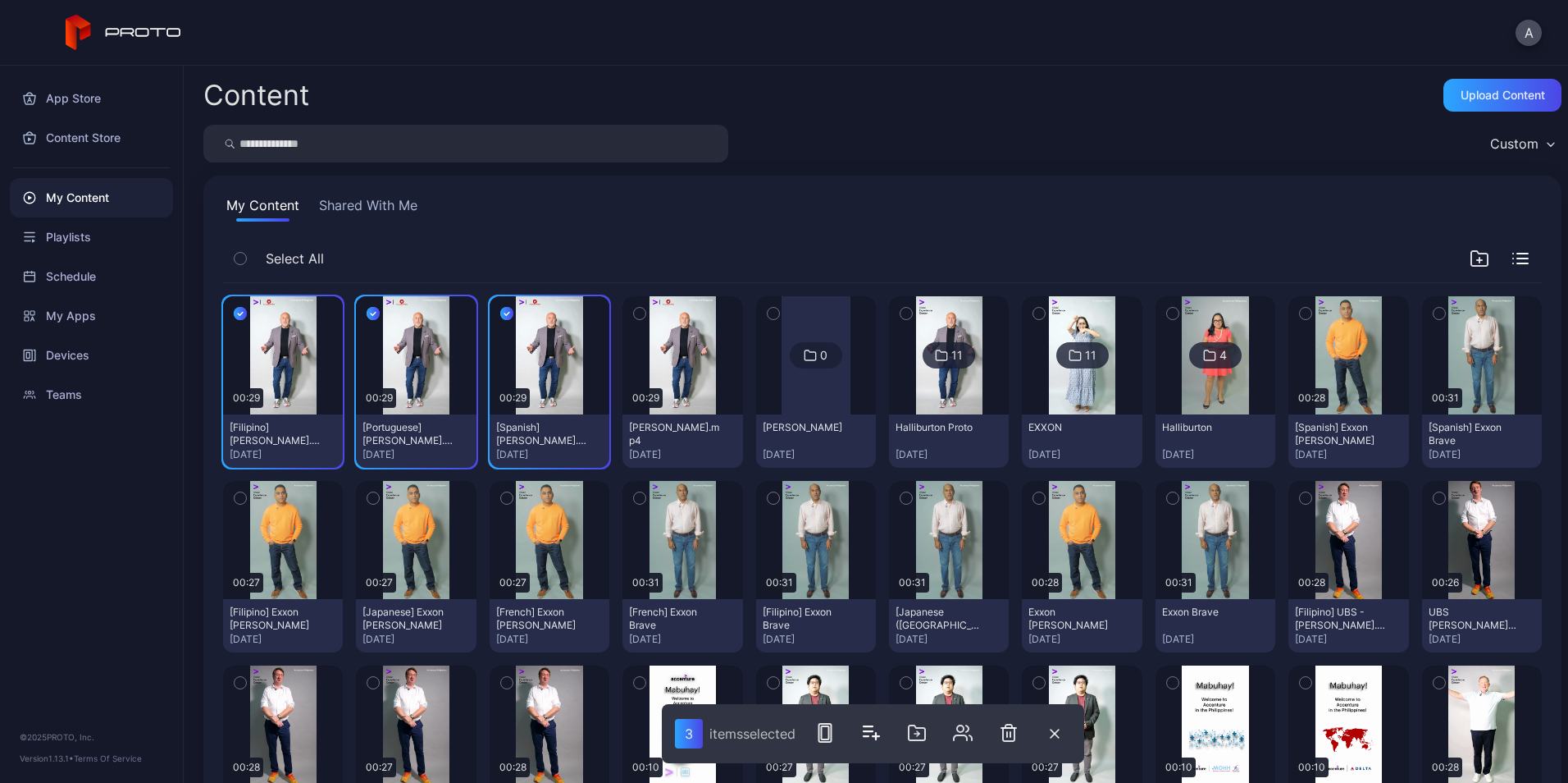
click at [639, 319] on icon "button" at bounding box center [639, 313] width 12 height 18
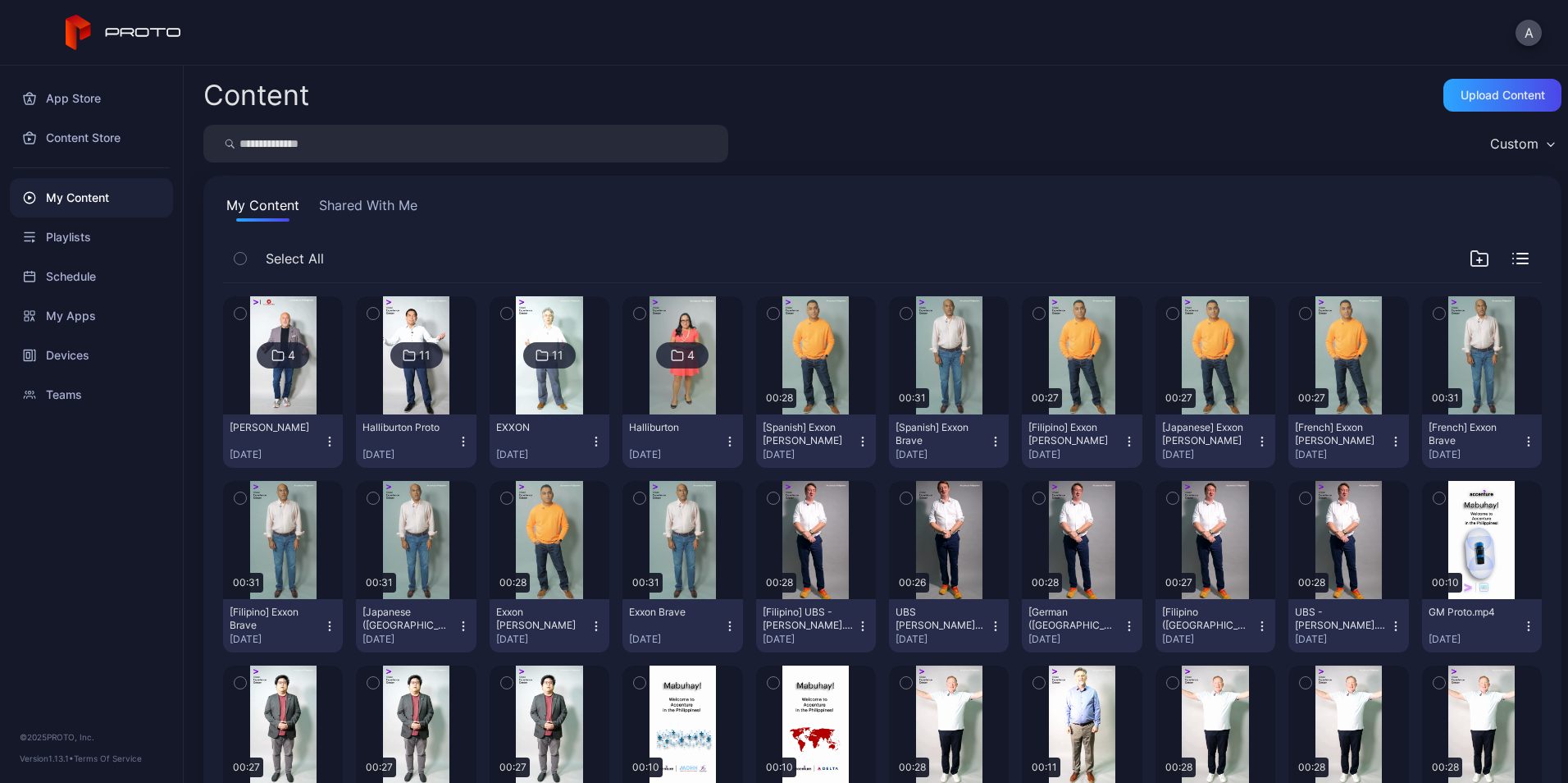
click at [329, 436] on icon "button" at bounding box center [329, 436] width 1 height 1
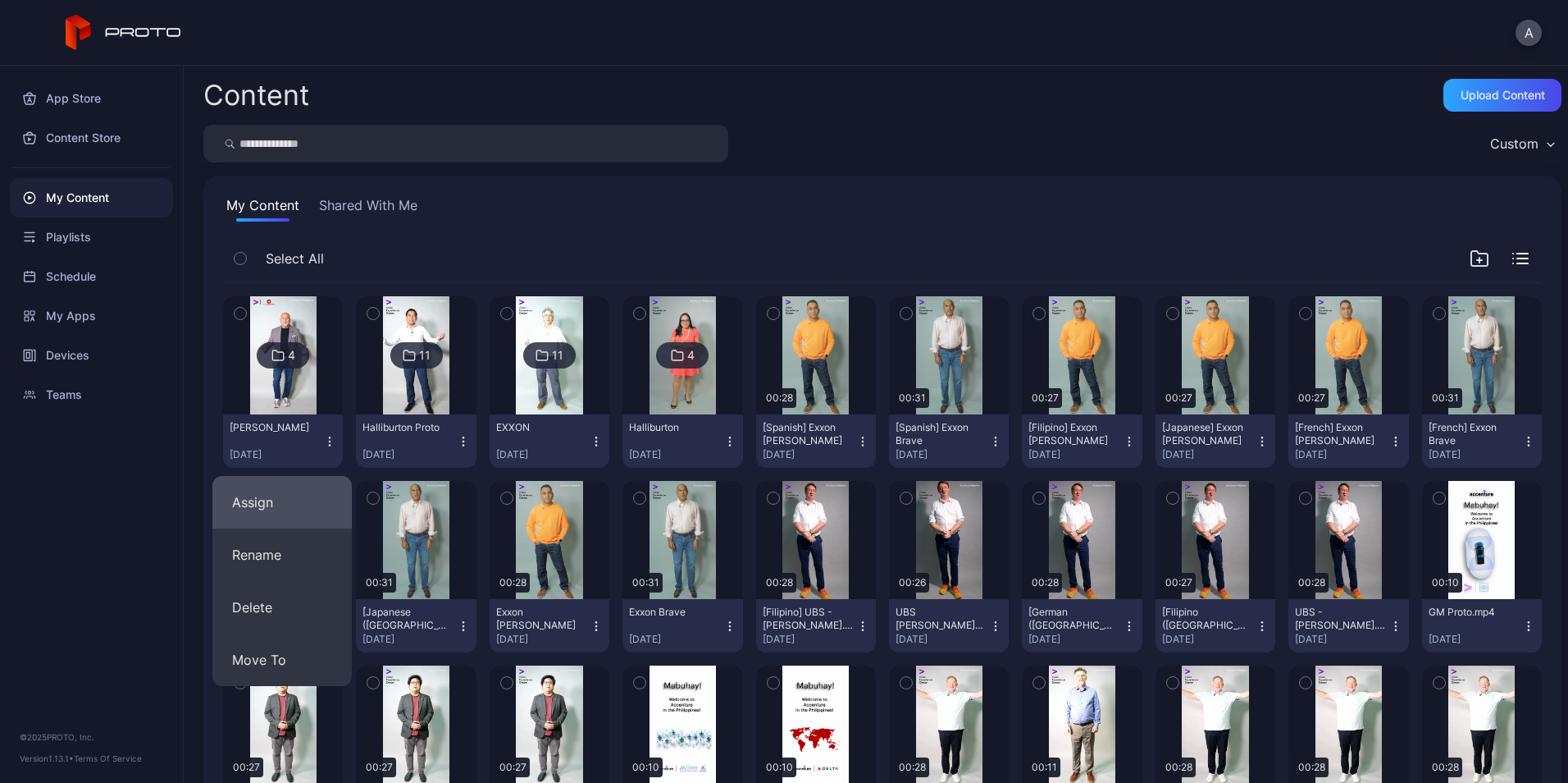
click at [256, 489] on button "Assign" at bounding box center [282, 502] width 139 height 52
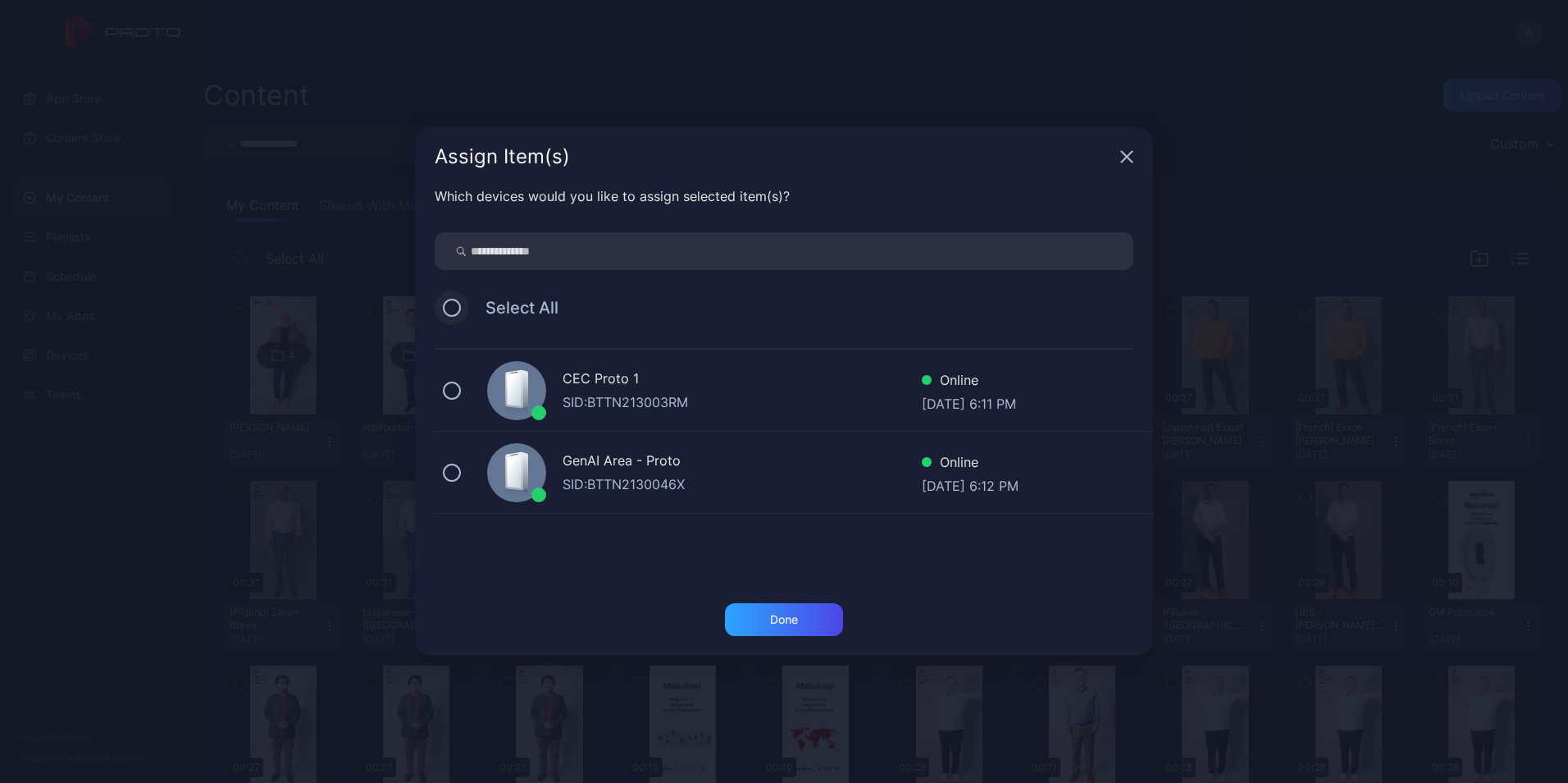
click at [453, 311] on button at bounding box center [452, 308] width 18 height 18
click at [751, 625] on div "Done" at bounding box center [784, 620] width 118 height 33
